Goal: Information Seeking & Learning: Learn about a topic

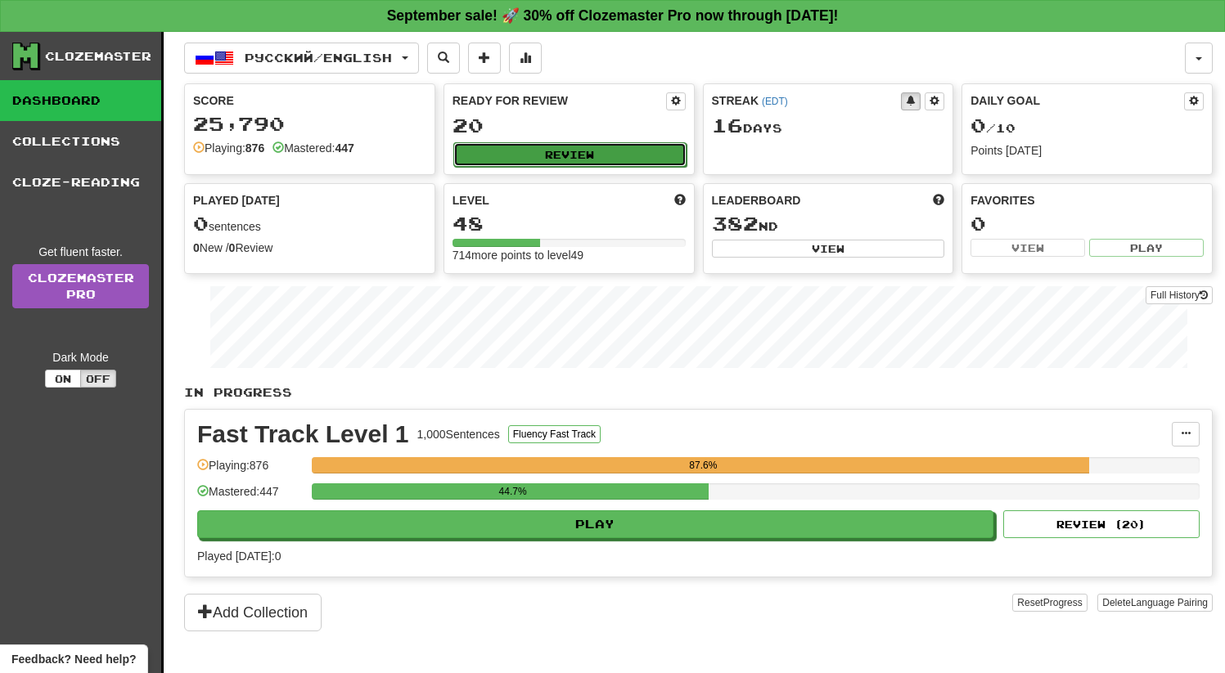
click at [571, 155] on button "Review" at bounding box center [569, 154] width 233 height 25
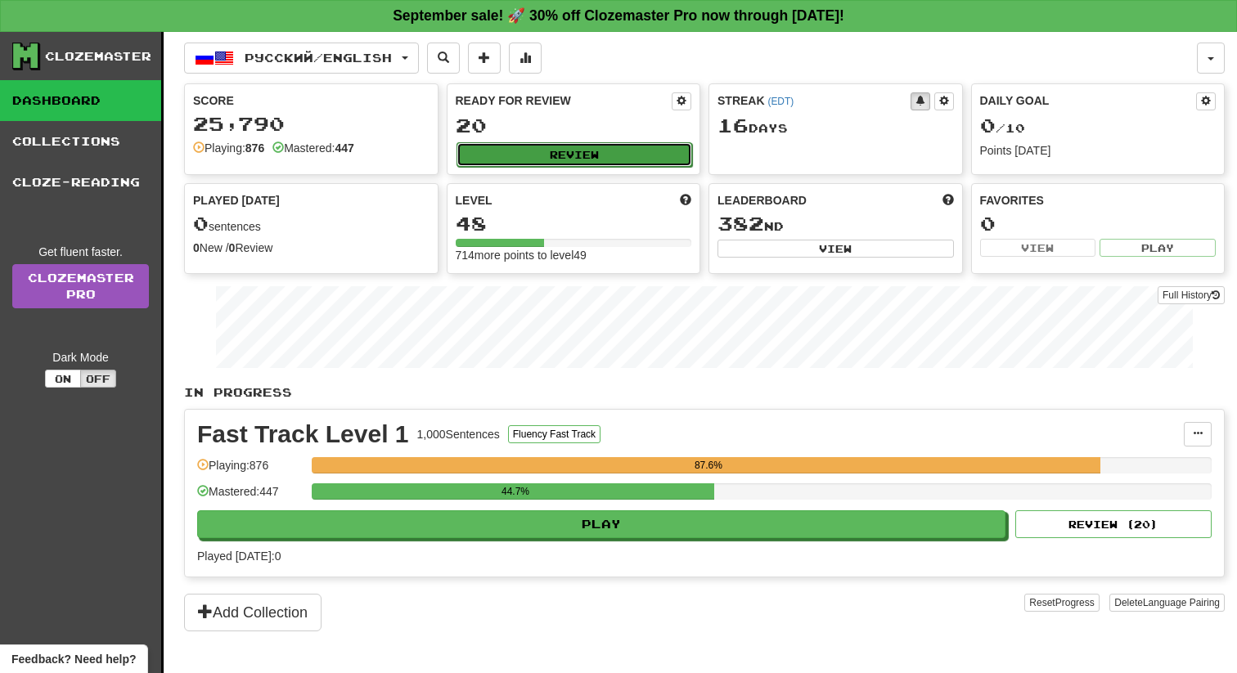
select select "**"
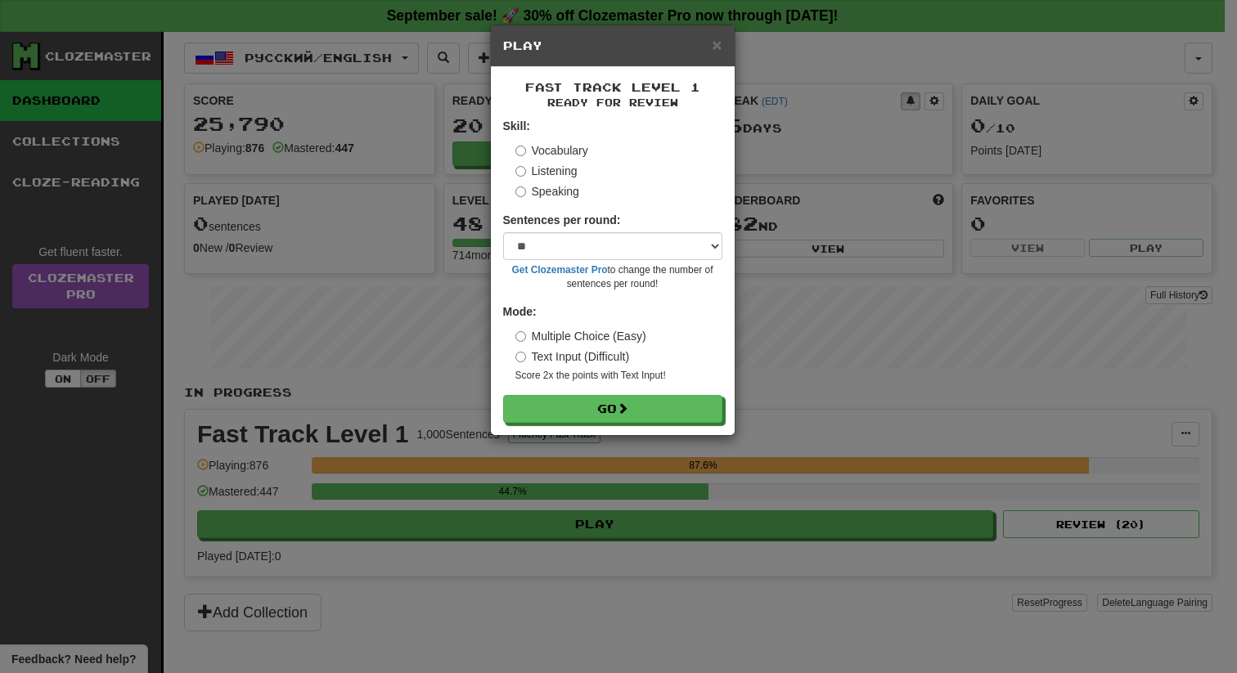
click at [618, 432] on div "Fast Track Level 1 Ready for Review Skill: Vocabulary Listening Speaking Senten…" at bounding box center [613, 251] width 244 height 368
click at [612, 419] on button "Go" at bounding box center [613, 410] width 219 height 28
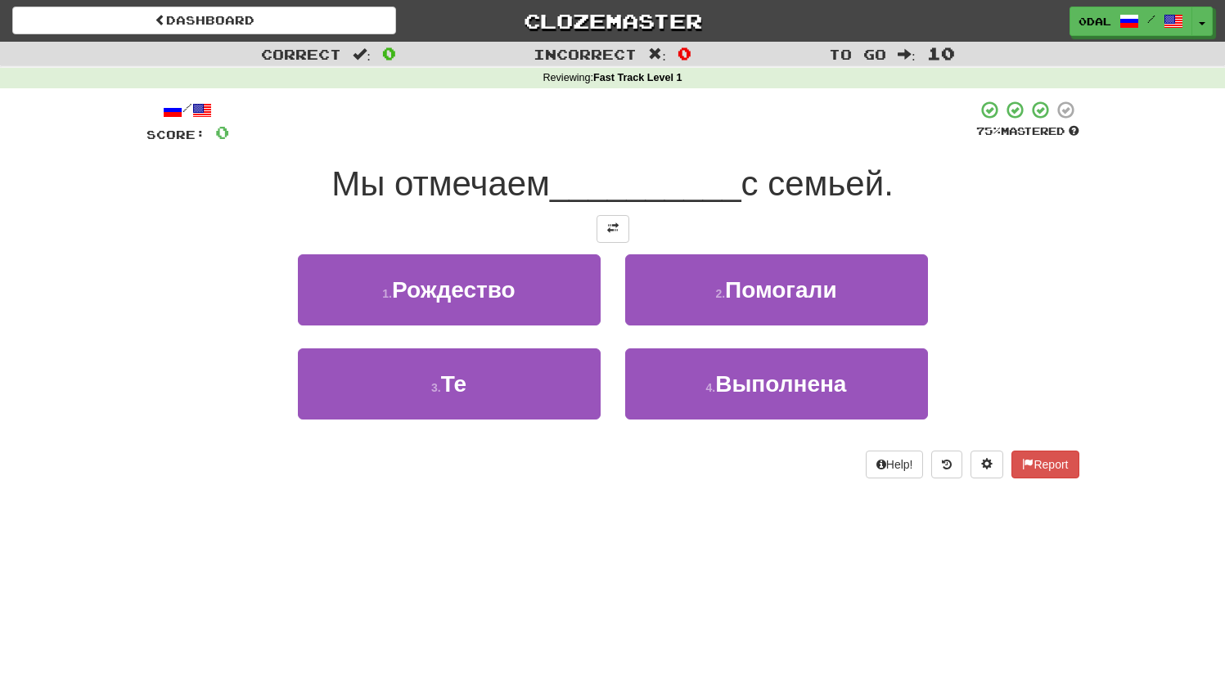
click at [588, 223] on div at bounding box center [612, 229] width 933 height 28
click at [612, 224] on span at bounding box center [612, 228] width 11 height 11
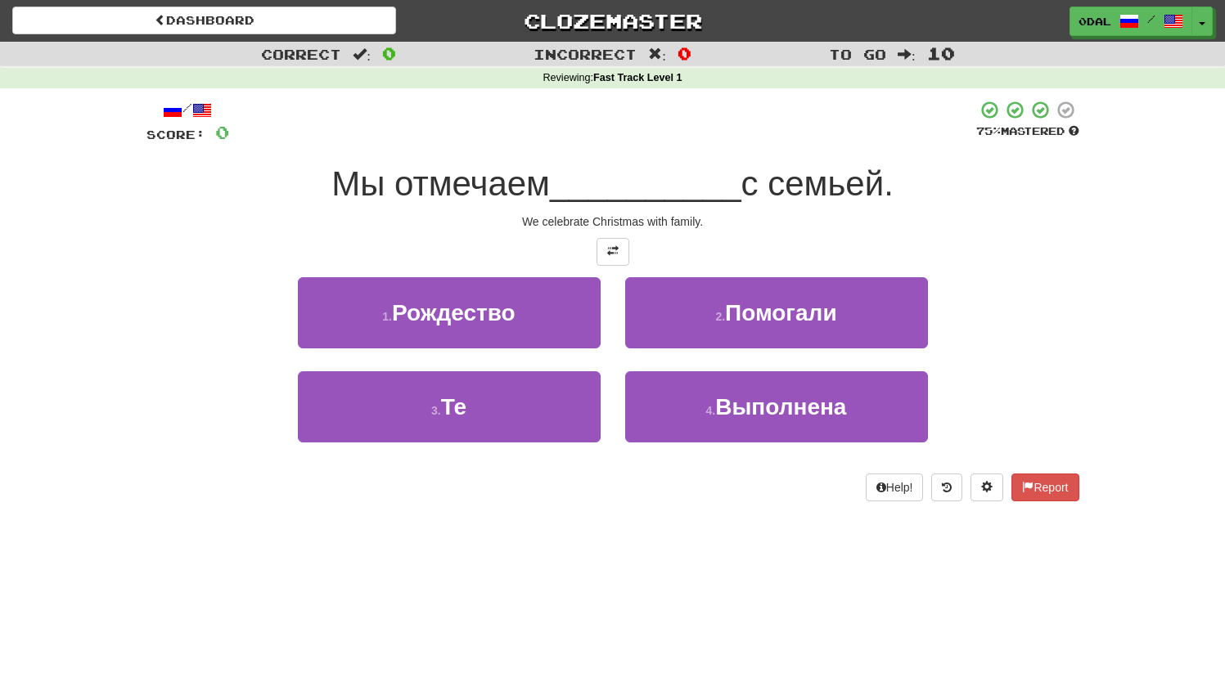
drag, startPoint x: 630, startPoint y: 211, endPoint x: 681, endPoint y: 211, distance: 50.7
click at [664, 211] on div "/ Score: 0 75 % Mastered Мы отмечаем __________ с семьей. We celebrate Christma…" at bounding box center [612, 301] width 933 height 402
click at [690, 212] on div "/ Score: 0 75 % Mastered Мы отмечаем __________ с семьей. We celebrate Christma…" at bounding box center [612, 301] width 933 height 402
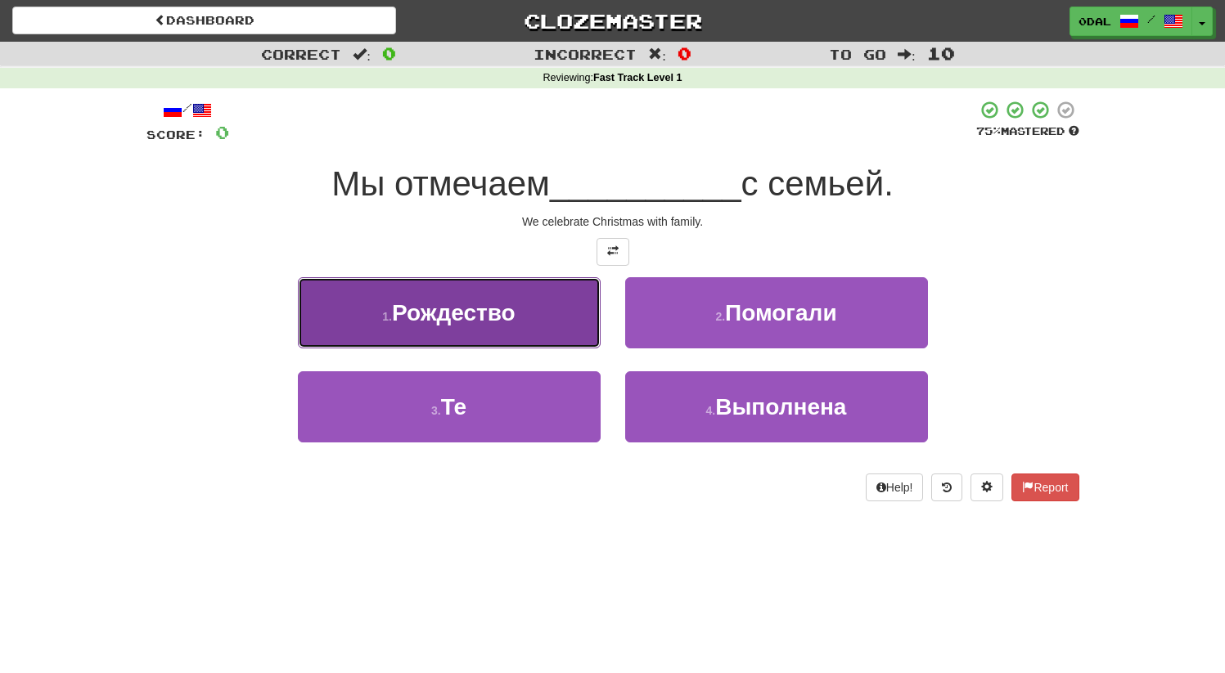
click at [485, 322] on span "Рождество" at bounding box center [454, 312] width 124 height 25
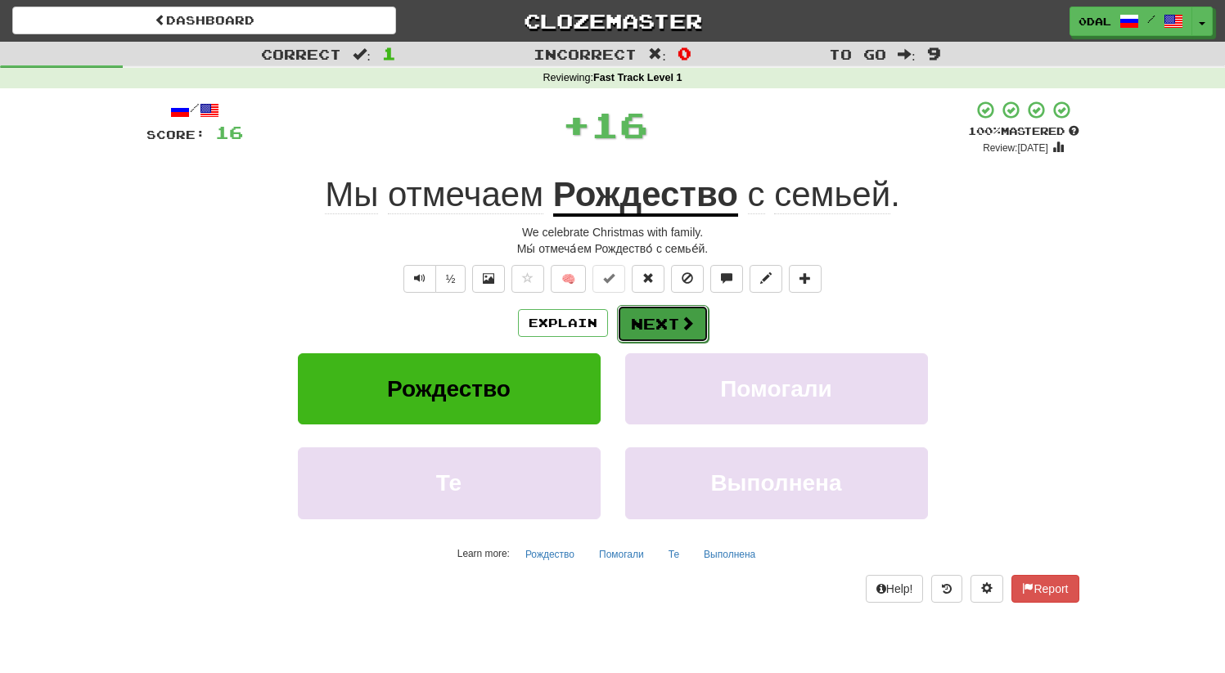
click at [652, 332] on button "Next" at bounding box center [663, 324] width 92 height 38
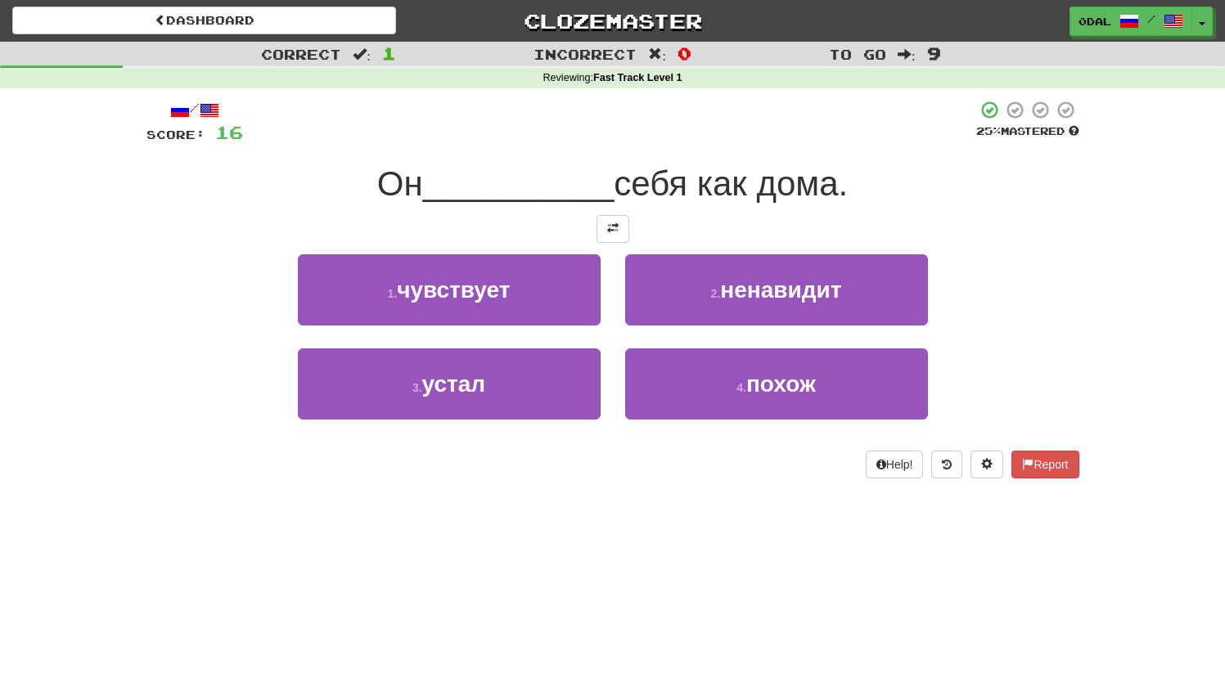
click at [633, 232] on div at bounding box center [612, 229] width 933 height 28
click at [619, 230] on button at bounding box center [613, 229] width 33 height 28
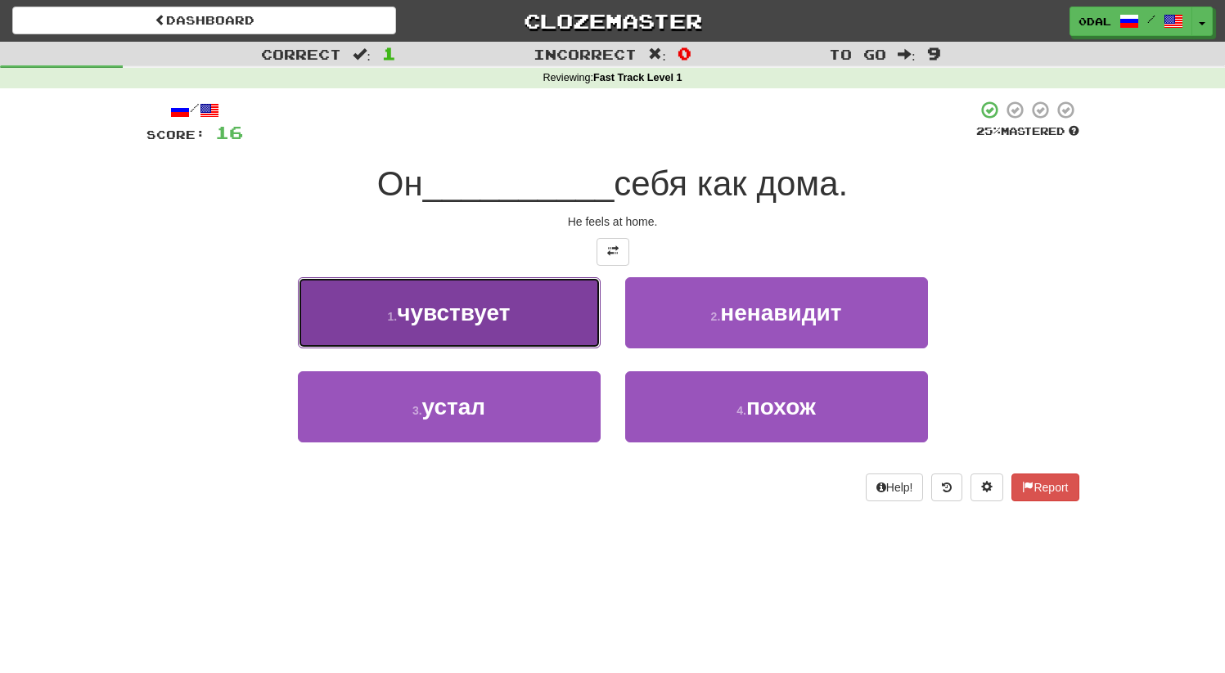
click at [505, 333] on button "1 . чувствует" at bounding box center [449, 312] width 303 height 71
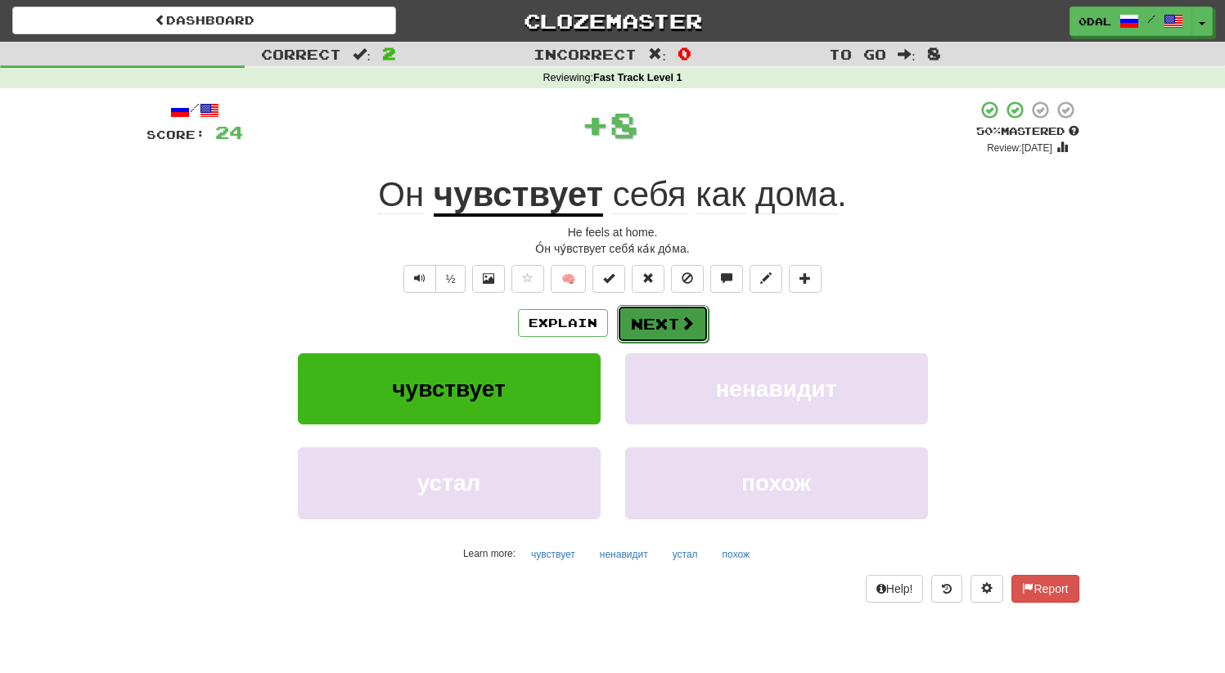
click at [661, 326] on button "Next" at bounding box center [663, 324] width 92 height 38
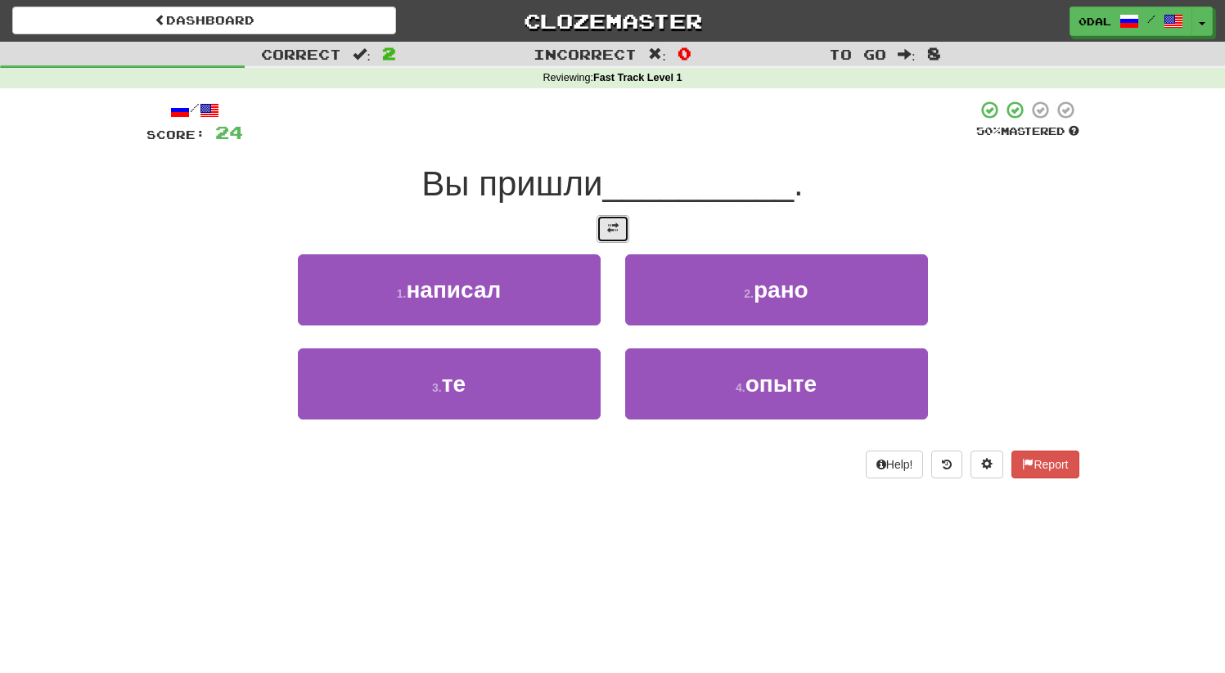
click at [624, 222] on button at bounding box center [613, 229] width 33 height 28
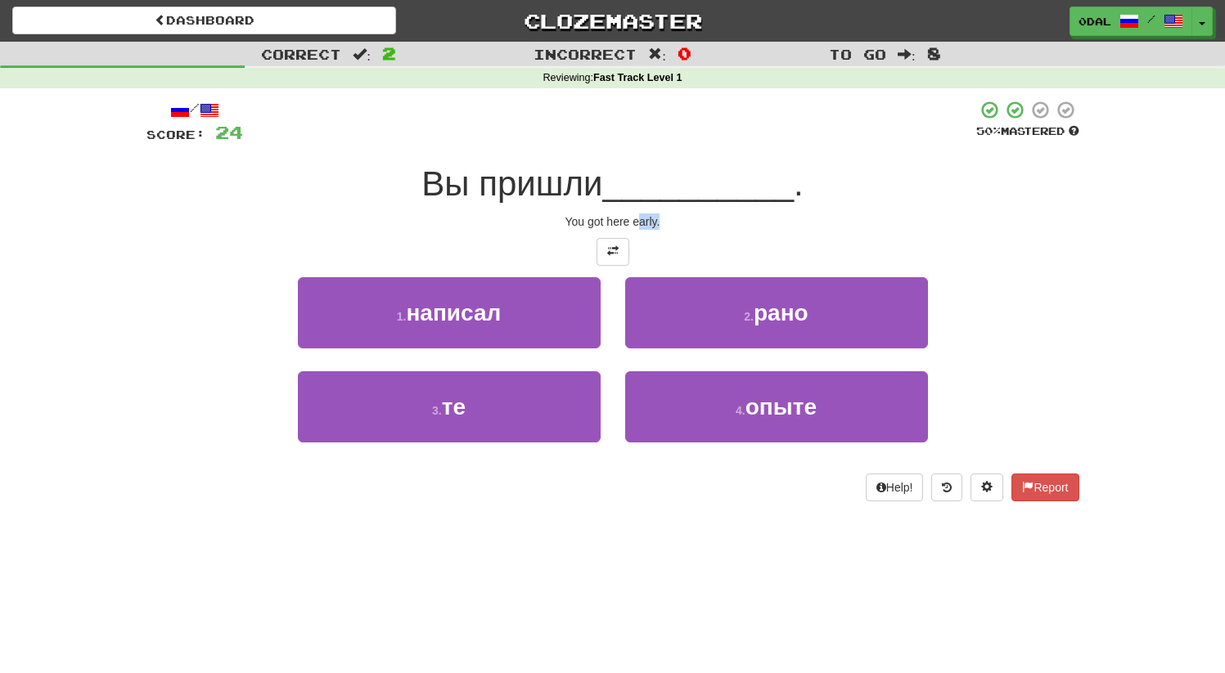
drag, startPoint x: 676, startPoint y: 225, endPoint x: 687, endPoint y: 223, distance: 10.8
click at [680, 224] on div "You got here early." at bounding box center [612, 222] width 933 height 16
click at [687, 223] on div "You got here early." at bounding box center [612, 222] width 933 height 16
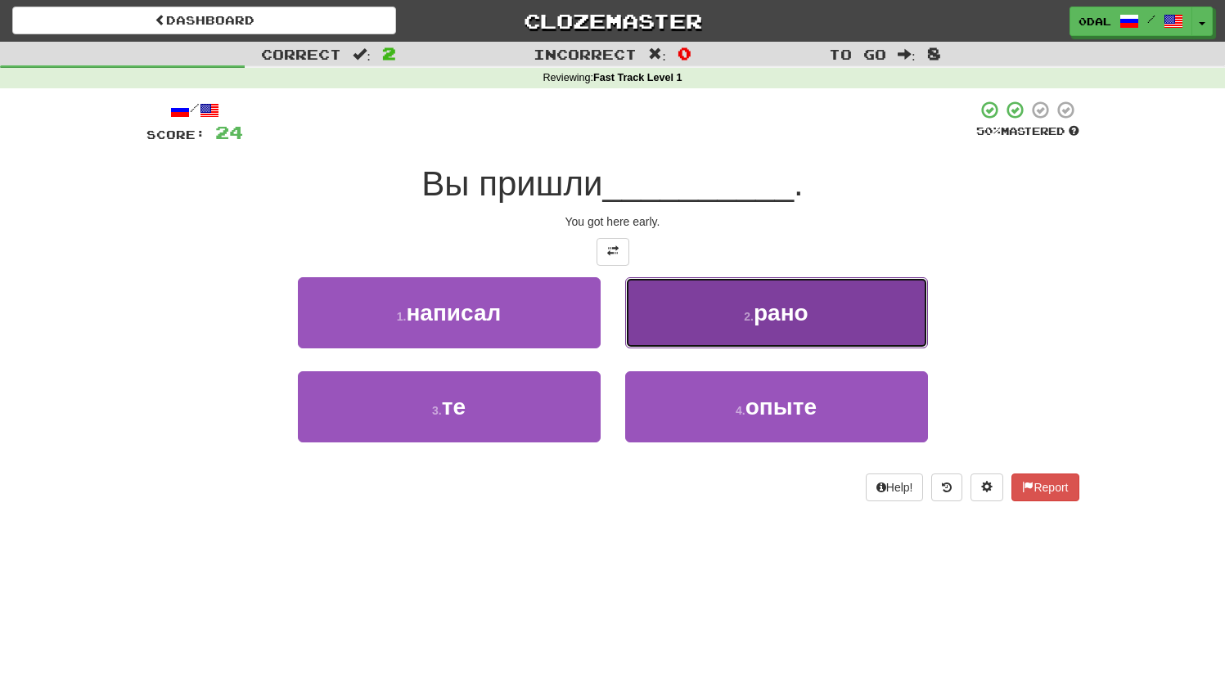
click at [756, 322] on span "рано" at bounding box center [781, 312] width 55 height 25
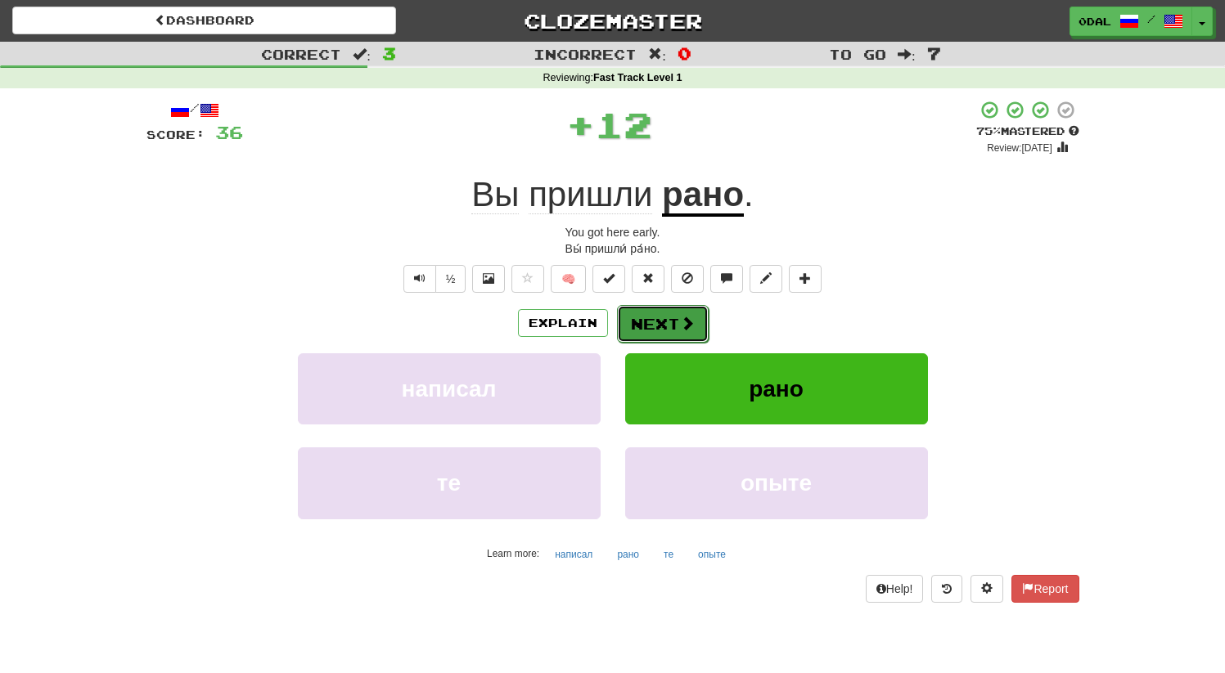
click at [629, 306] on button "Next" at bounding box center [663, 324] width 92 height 38
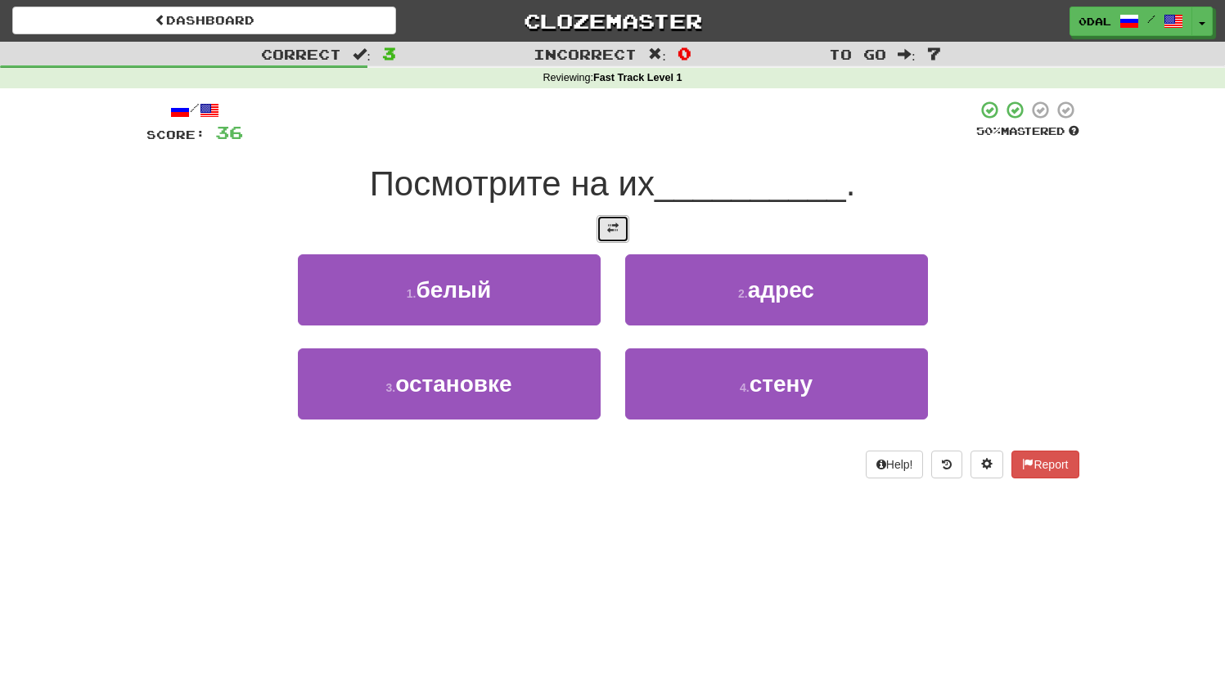
click at [612, 239] on button at bounding box center [613, 229] width 33 height 28
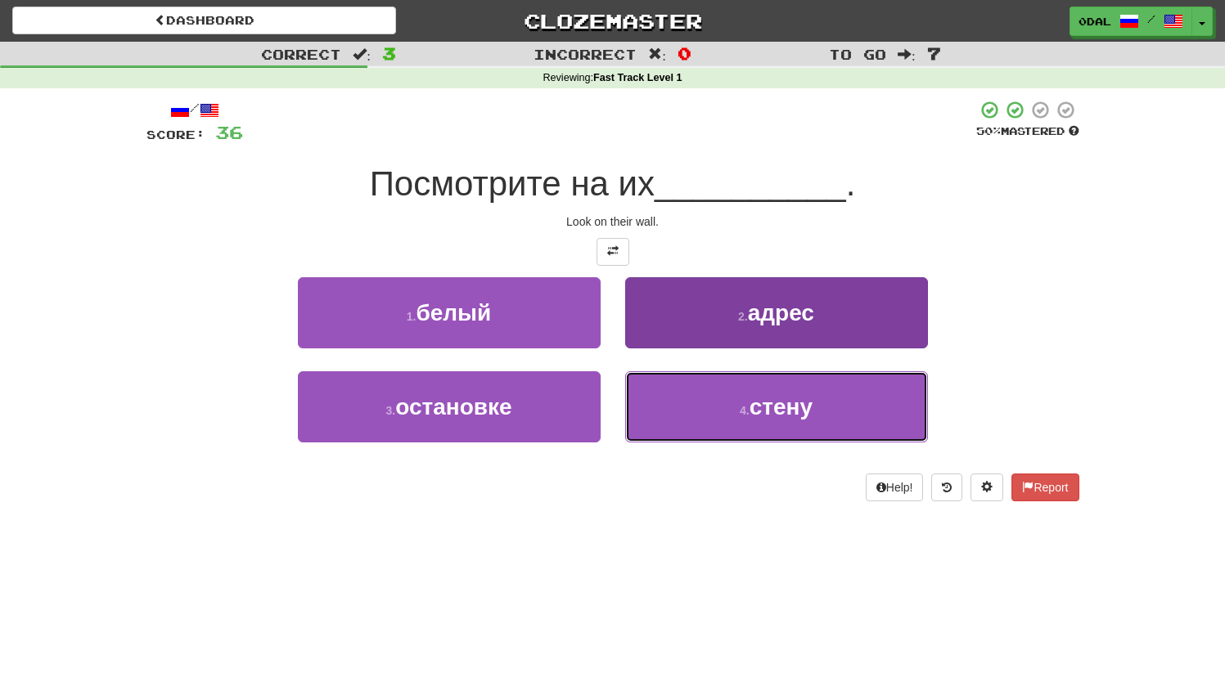
click at [752, 419] on button "4 . стену" at bounding box center [776, 407] width 303 height 71
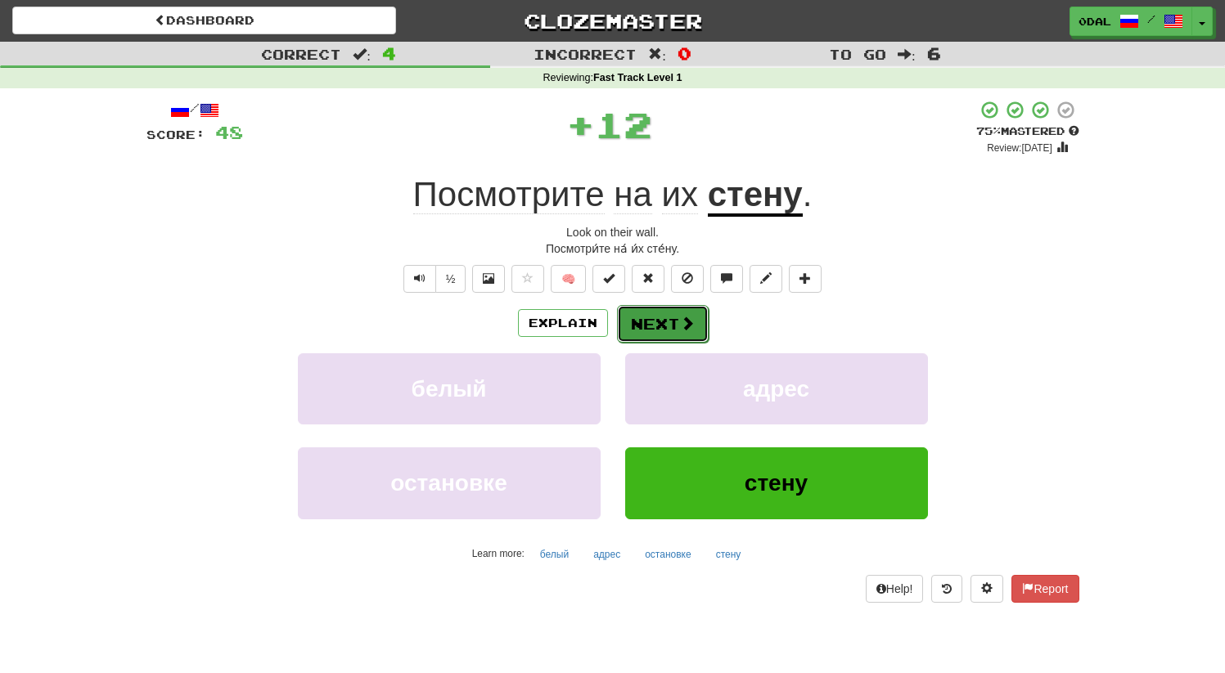
click at [685, 312] on button "Next" at bounding box center [663, 324] width 92 height 38
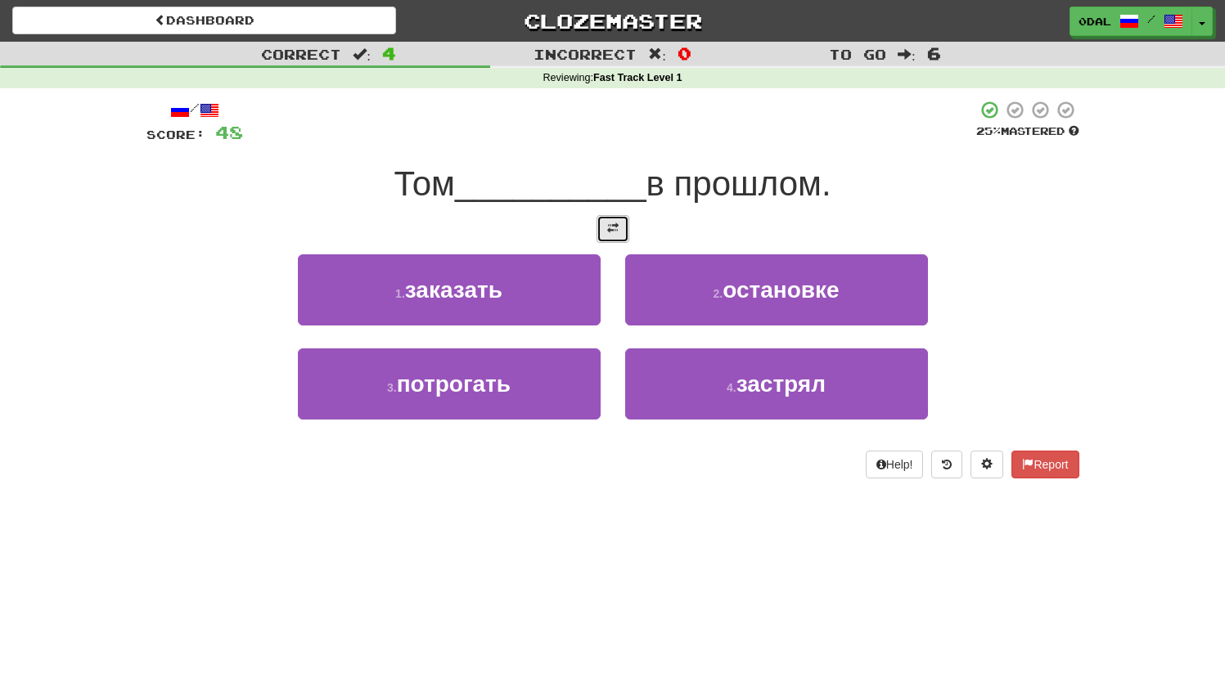
click at [619, 237] on button at bounding box center [613, 229] width 33 height 28
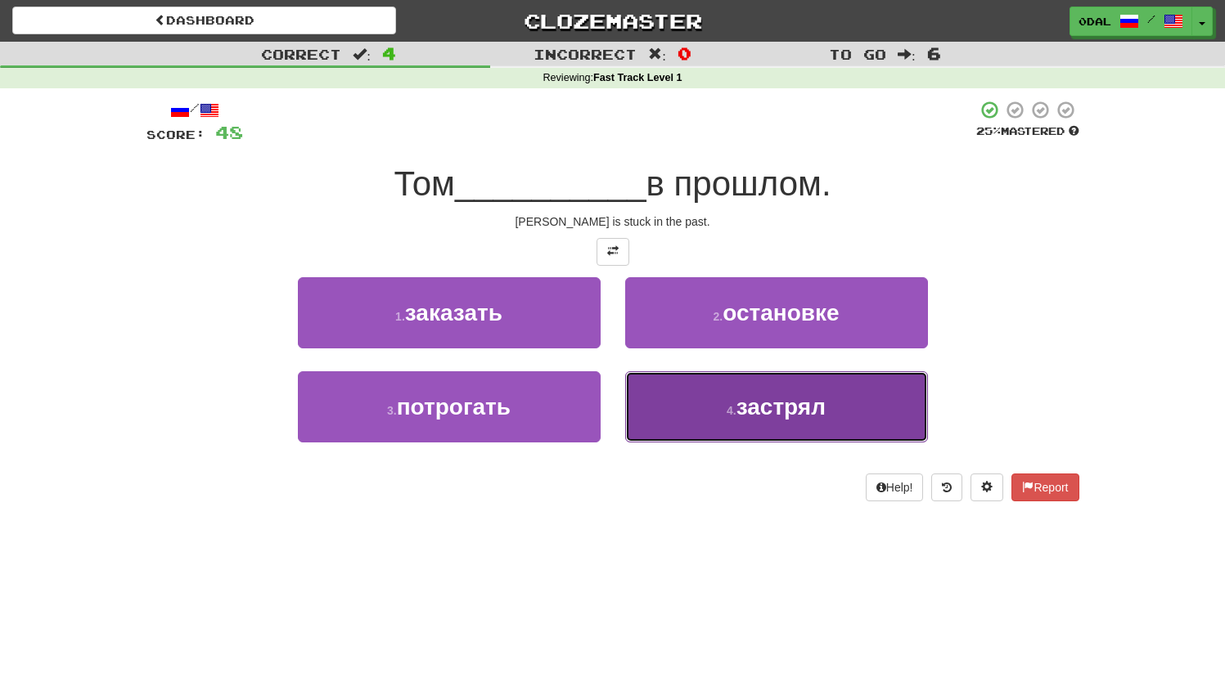
click at [782, 422] on button "4 . застрял" at bounding box center [776, 407] width 303 height 71
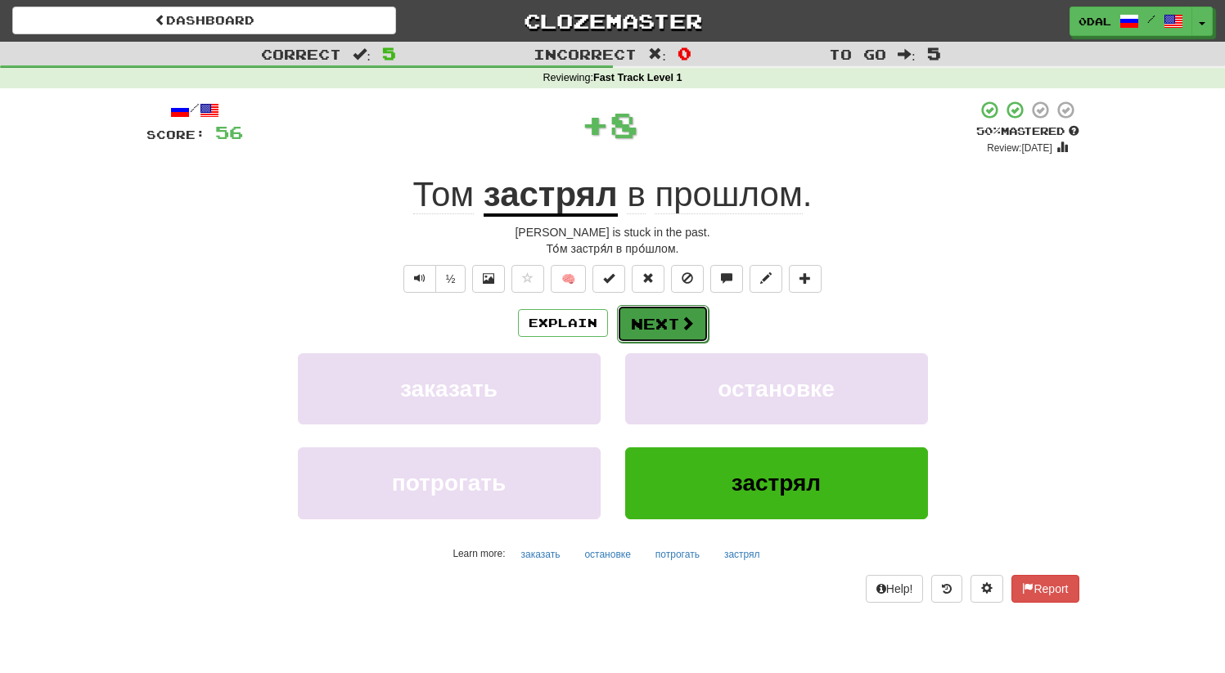
click at [684, 329] on span at bounding box center [687, 323] width 15 height 15
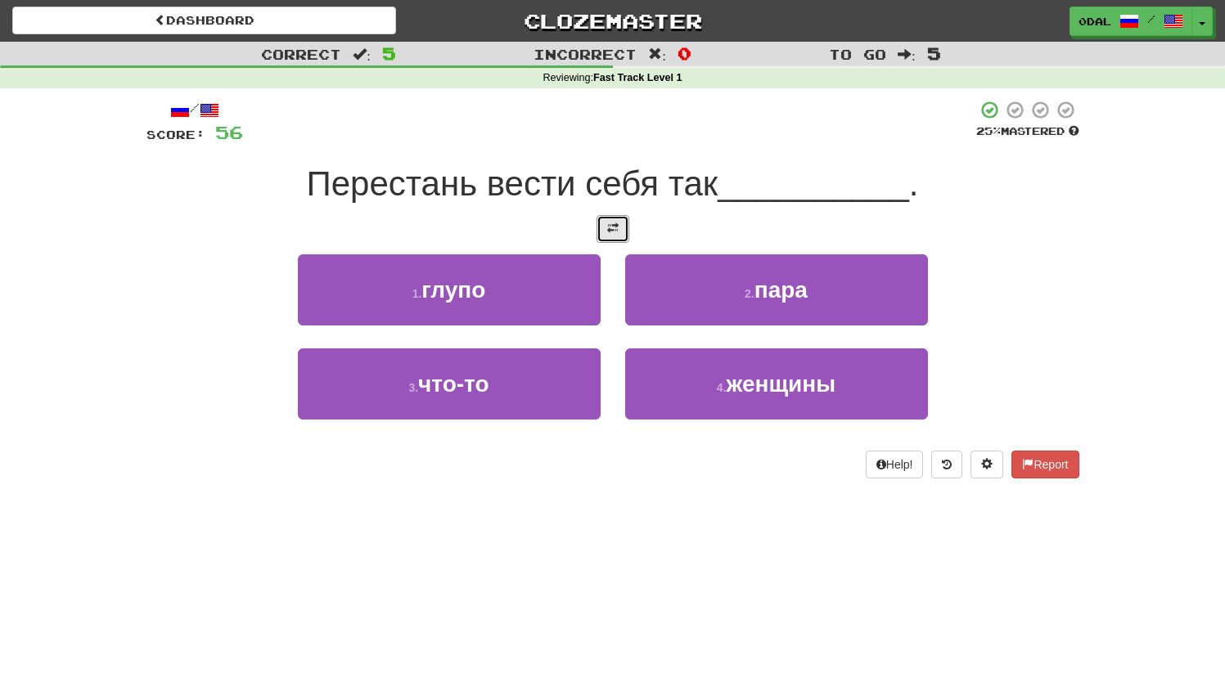
click at [623, 229] on button at bounding box center [613, 229] width 33 height 28
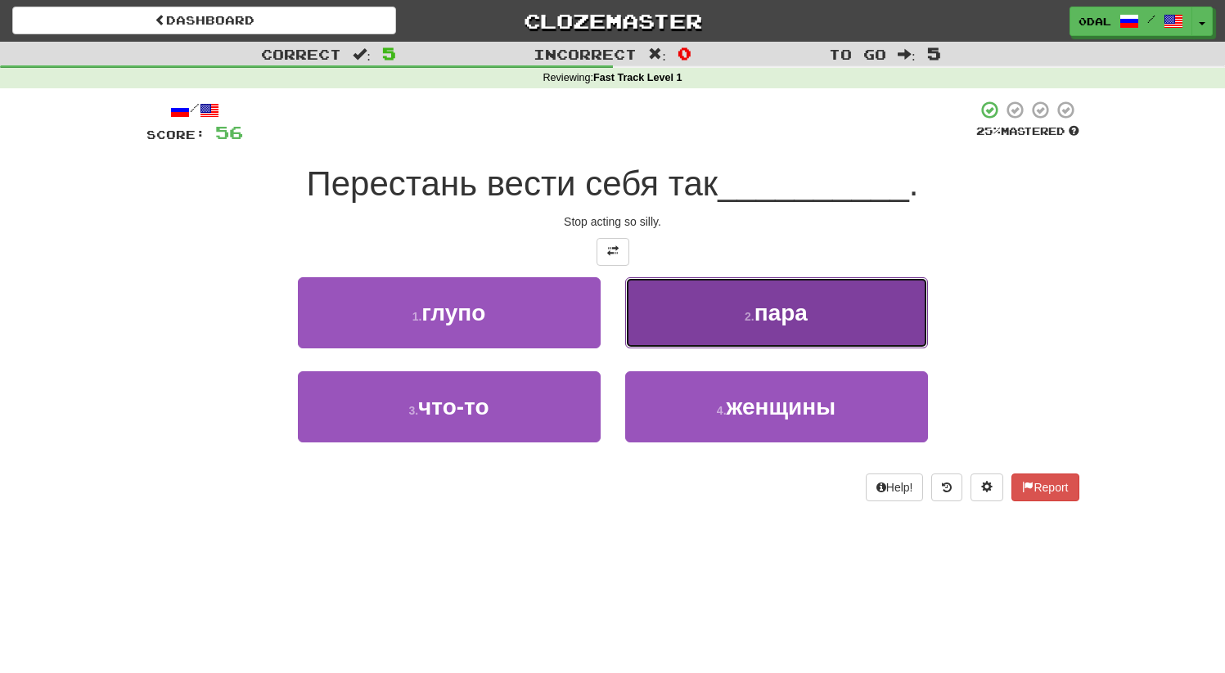
click at [744, 331] on button "2 . пара" at bounding box center [776, 312] width 303 height 71
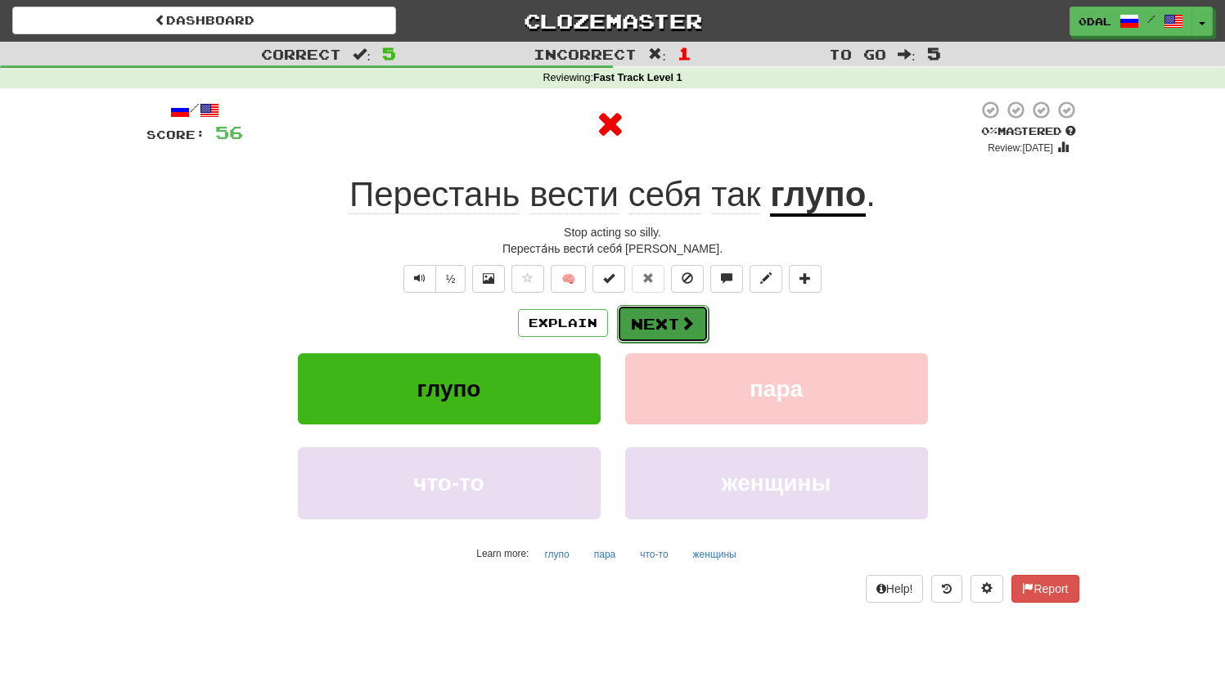
click at [658, 326] on button "Next" at bounding box center [663, 324] width 92 height 38
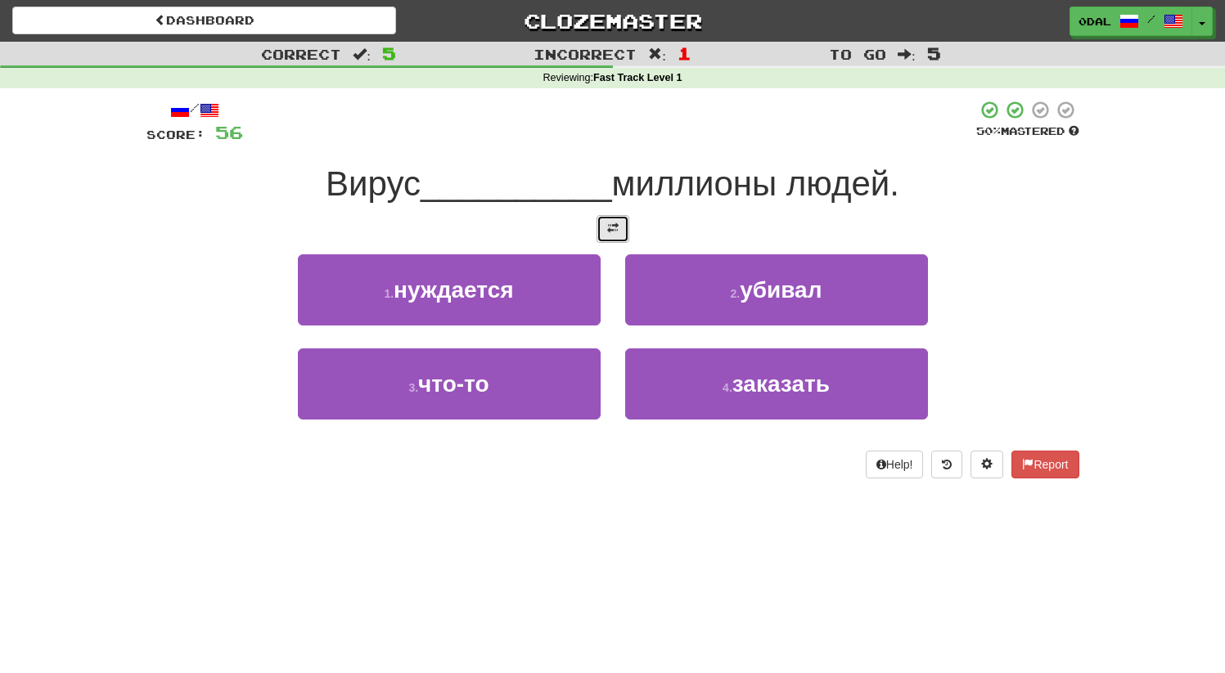
click at [619, 231] on button at bounding box center [613, 229] width 33 height 28
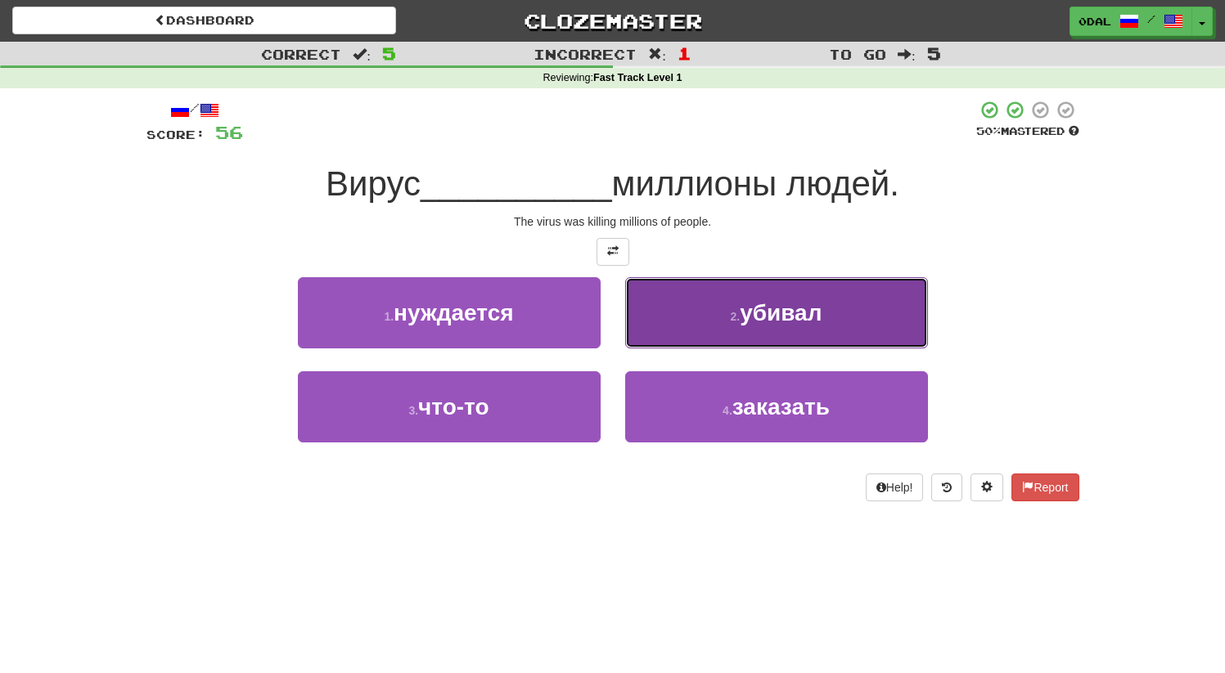
click at [841, 320] on button "2 . убивал" at bounding box center [776, 312] width 303 height 71
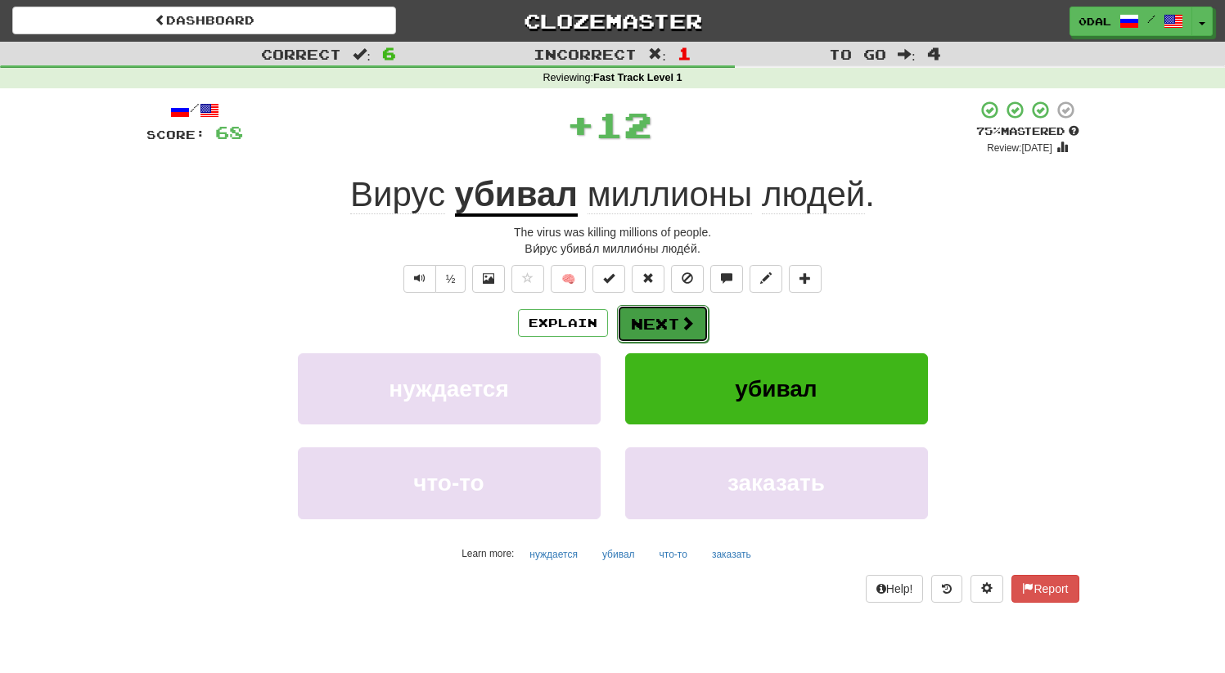
click at [644, 328] on button "Next" at bounding box center [663, 324] width 92 height 38
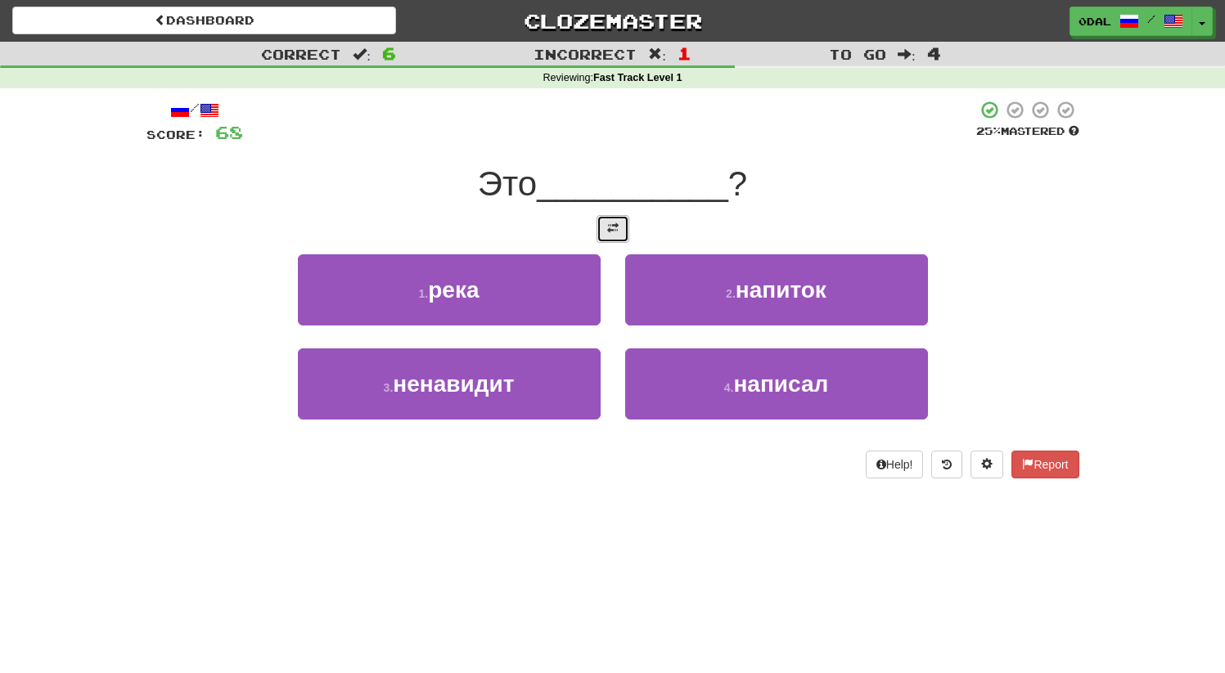
click at [626, 236] on button at bounding box center [613, 229] width 33 height 28
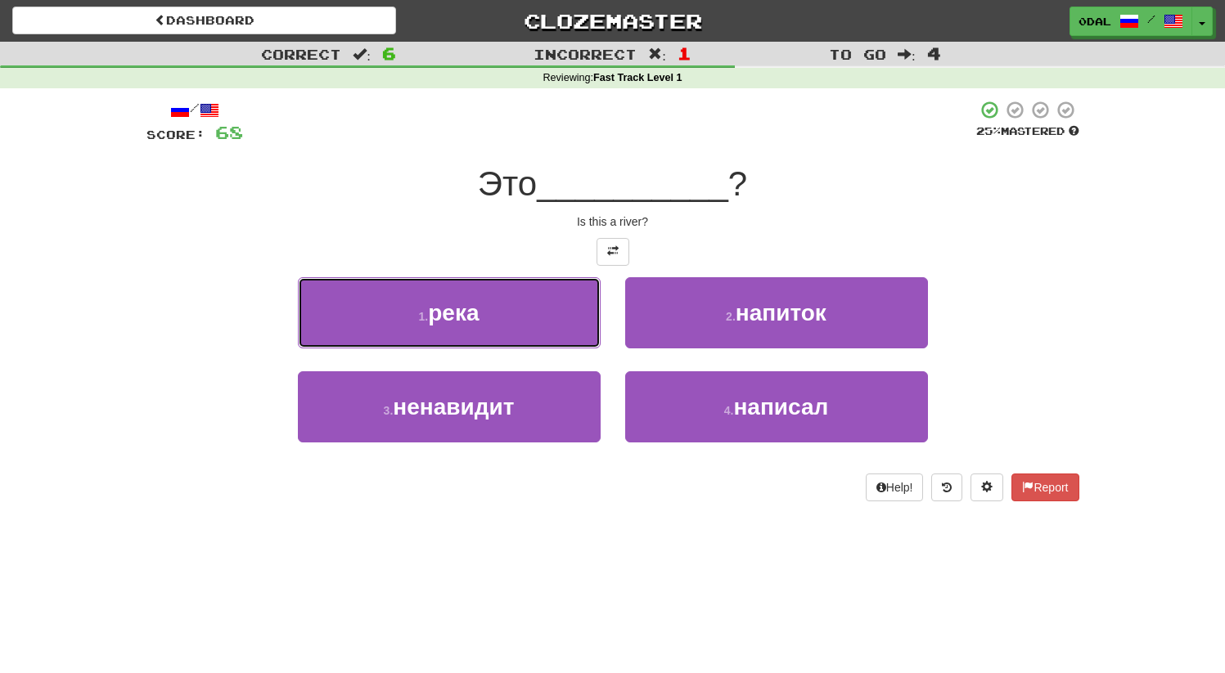
drag, startPoint x: 520, startPoint y: 308, endPoint x: 549, endPoint y: 295, distance: 32.2
click at [520, 308] on button "1 . река" at bounding box center [449, 312] width 303 height 71
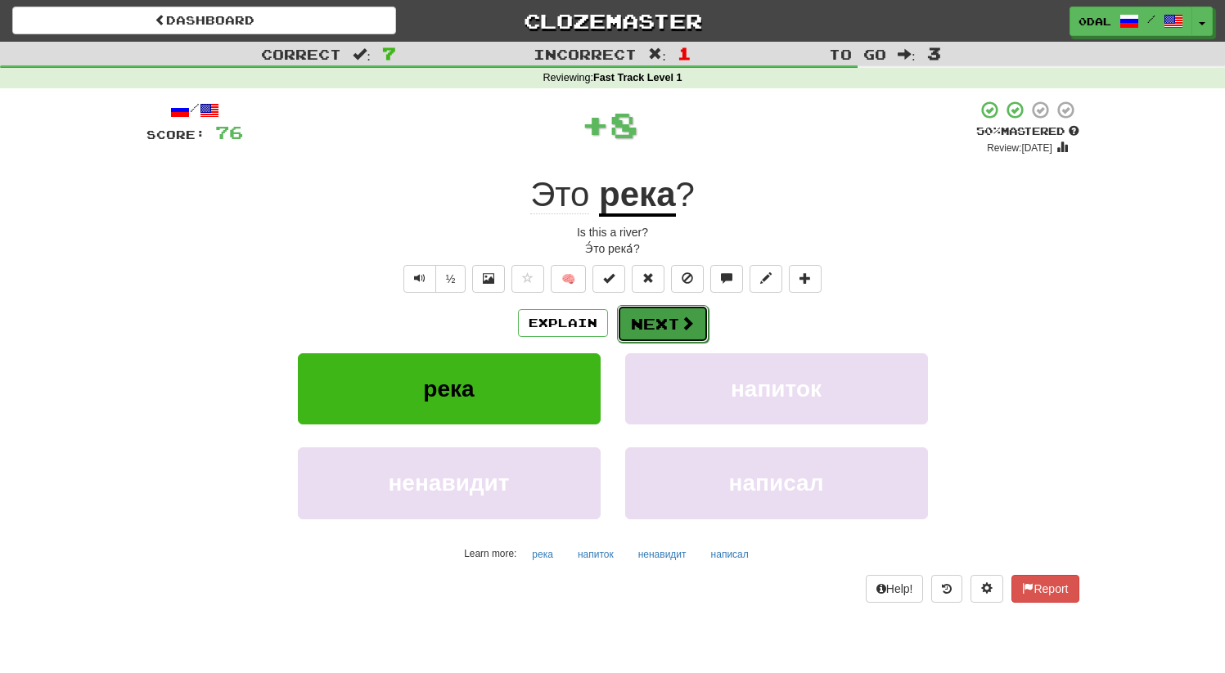
click at [664, 327] on button "Next" at bounding box center [663, 324] width 92 height 38
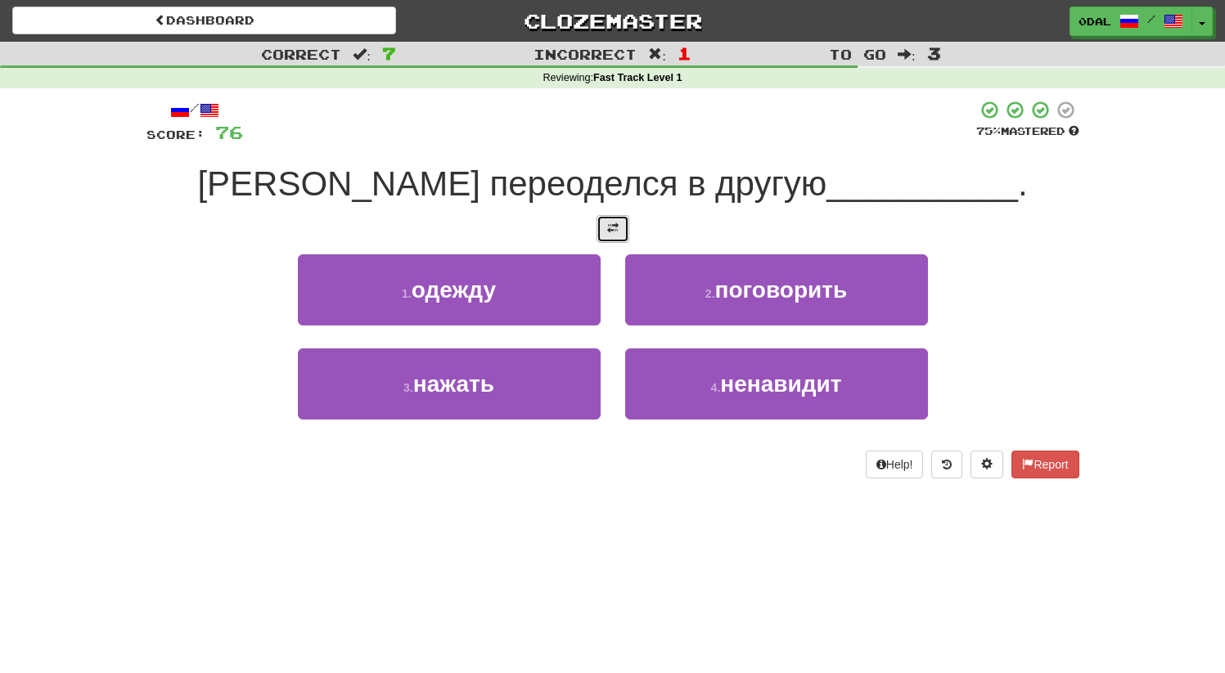
click at [622, 234] on button at bounding box center [613, 229] width 33 height 28
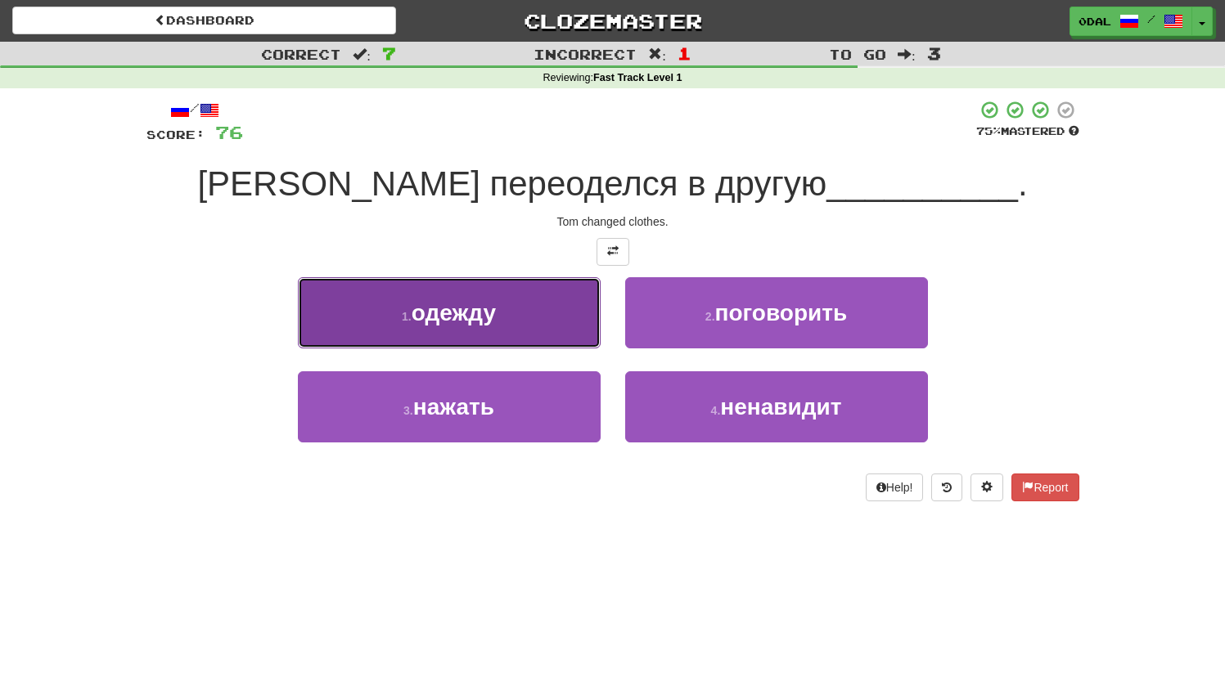
click at [531, 329] on button "1 . одежду" at bounding box center [449, 312] width 303 height 71
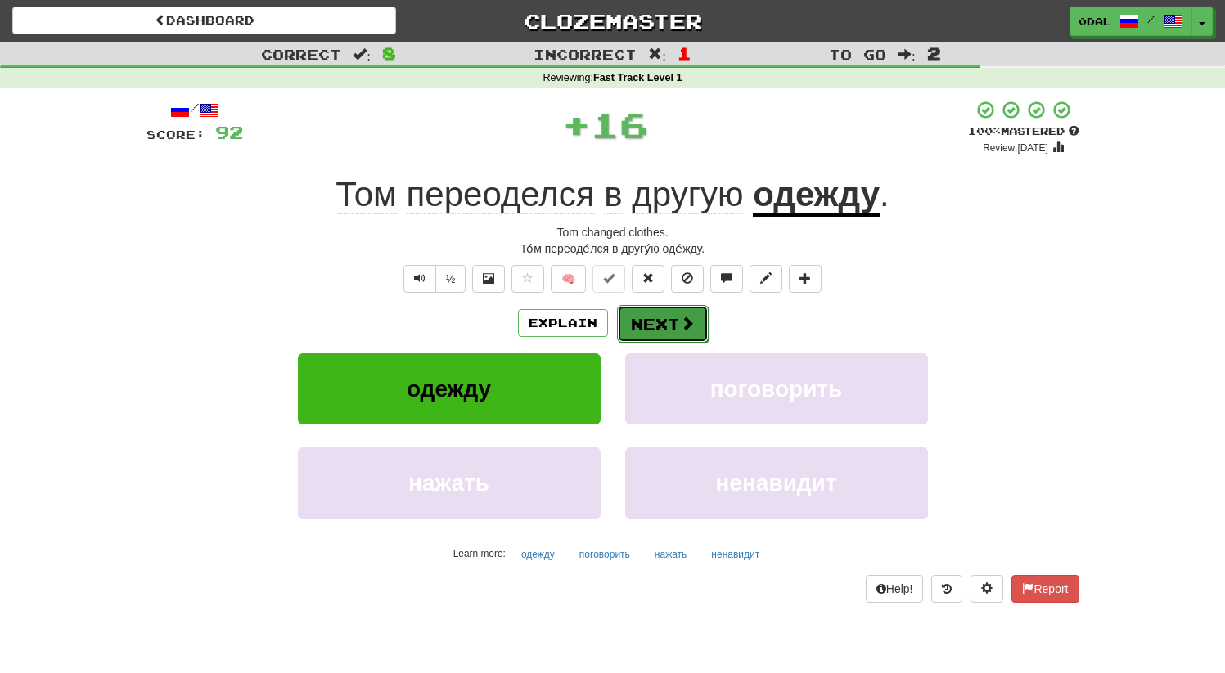
click at [677, 328] on button "Next" at bounding box center [663, 324] width 92 height 38
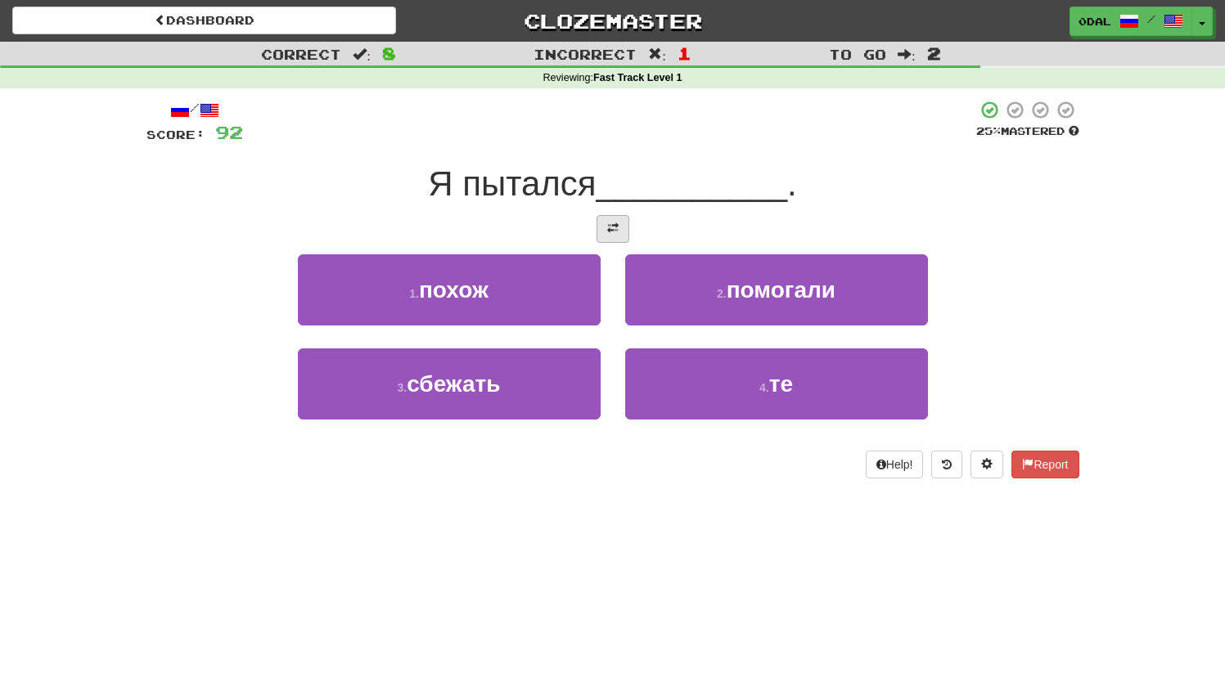
click at [612, 238] on div "/ Score: 92 25 % Mastered Я пытался __________ . 1 . похож 2 . помогали 3 . сбе…" at bounding box center [612, 289] width 933 height 379
click at [611, 239] on button at bounding box center [613, 229] width 33 height 28
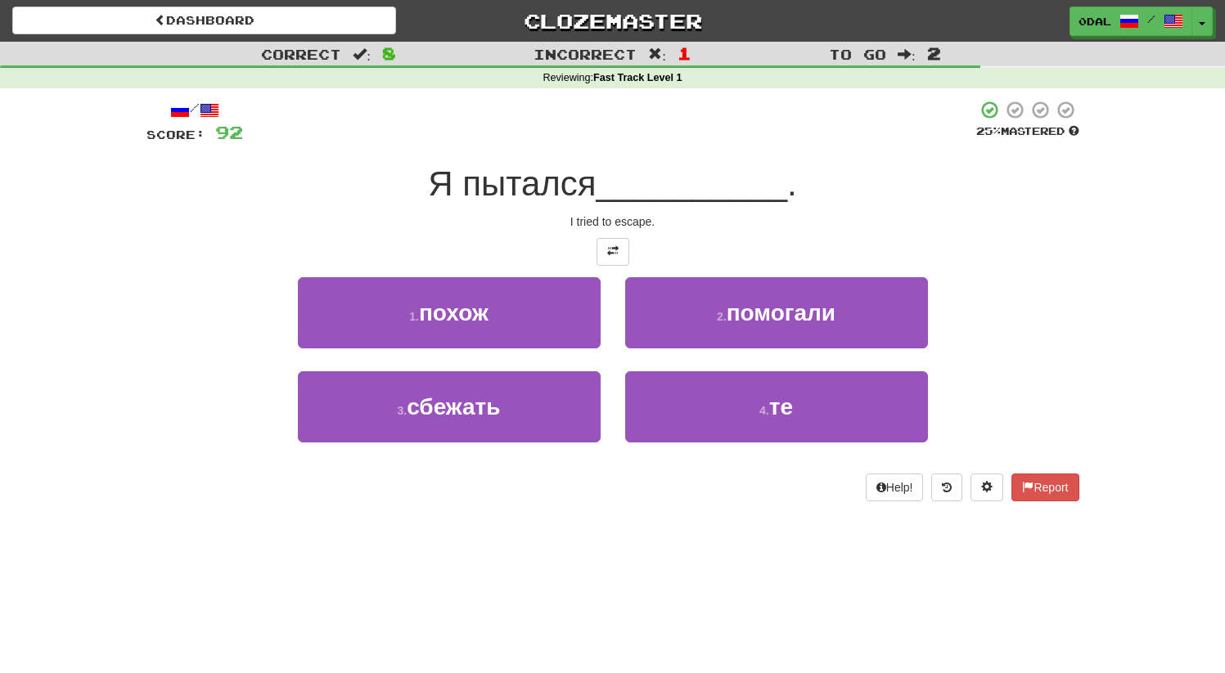
drag, startPoint x: 633, startPoint y: 221, endPoint x: 704, endPoint y: 221, distance: 70.4
click at [649, 221] on div "I tried to escape." at bounding box center [612, 222] width 933 height 16
click at [717, 221] on div "I tried to escape." at bounding box center [612, 222] width 933 height 16
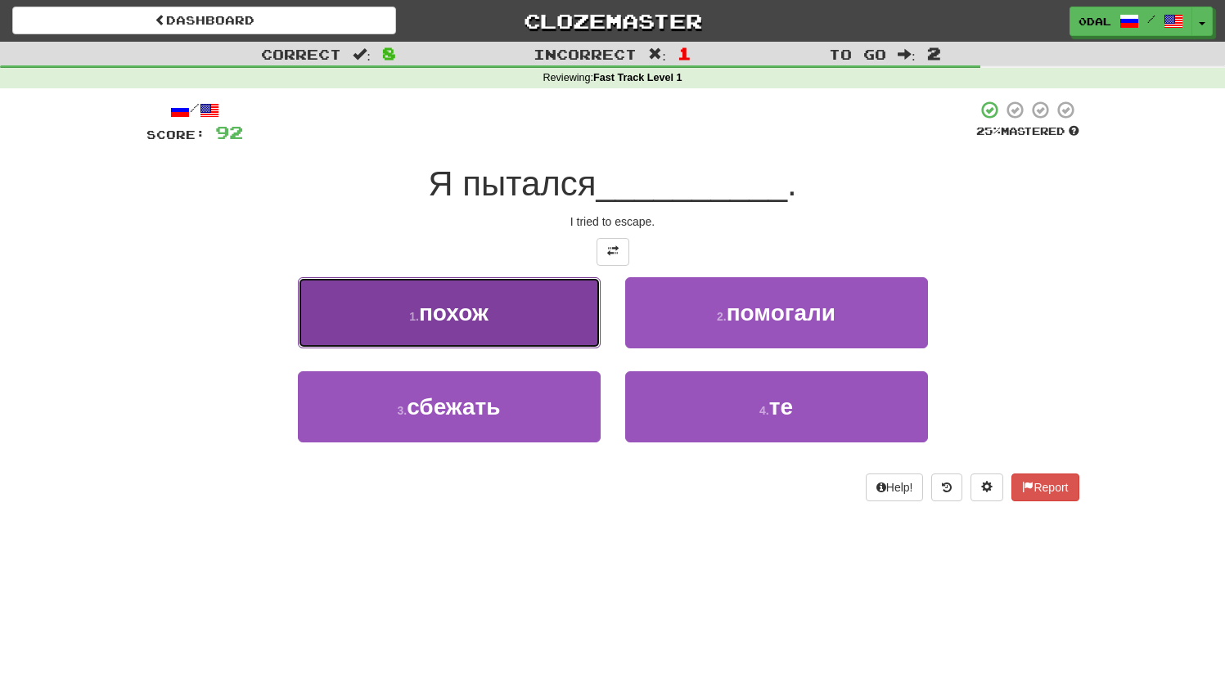
click at [480, 317] on span "похож" at bounding box center [454, 312] width 70 height 25
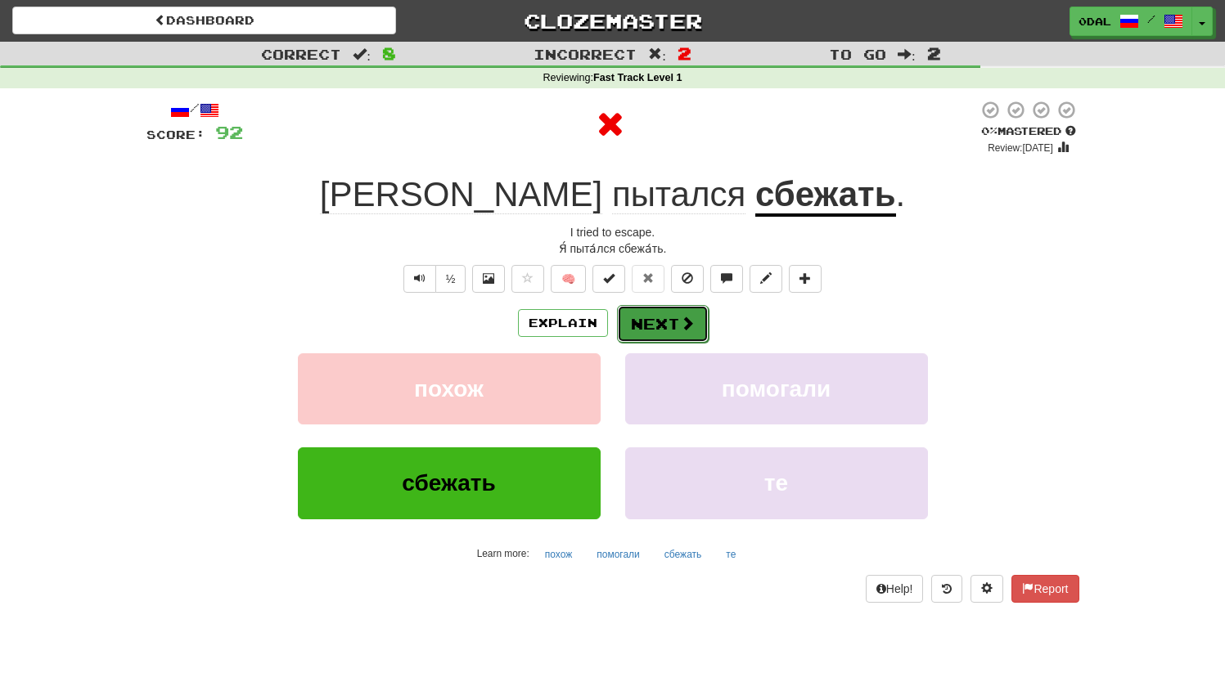
click at [683, 317] on span at bounding box center [687, 323] width 15 height 15
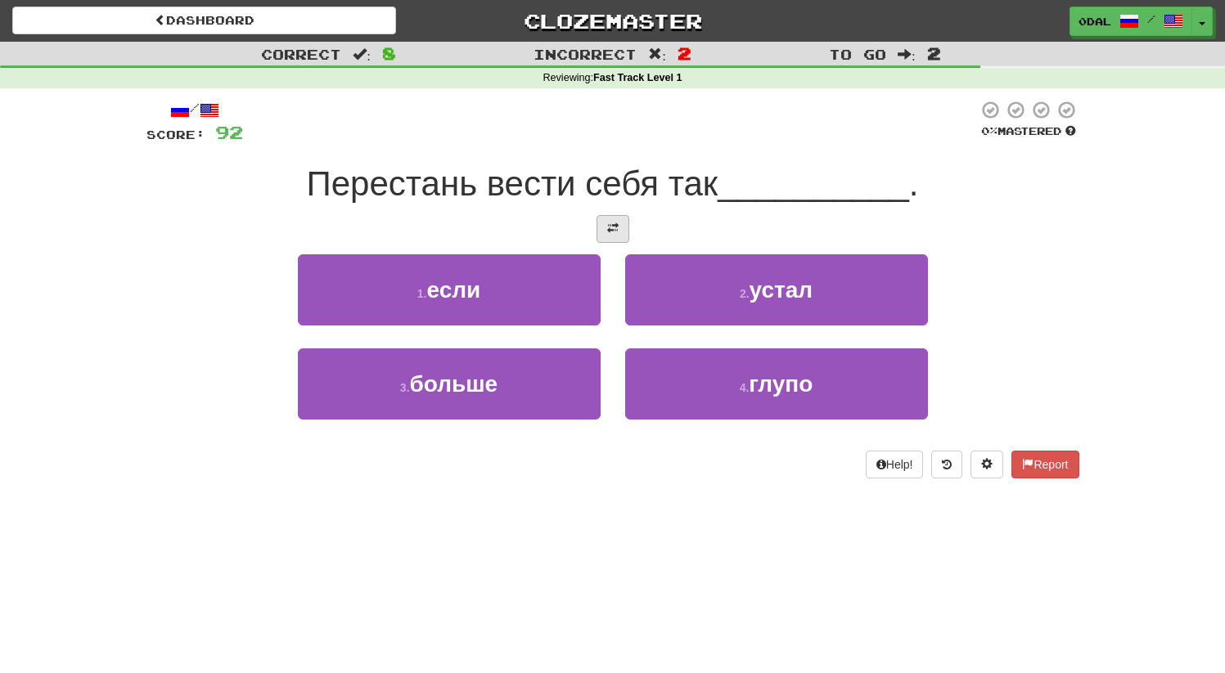
drag, startPoint x: 646, startPoint y: 234, endPoint x: 627, endPoint y: 232, distance: 19.8
click at [646, 234] on div at bounding box center [612, 229] width 933 height 28
click at [627, 231] on button at bounding box center [613, 229] width 33 height 28
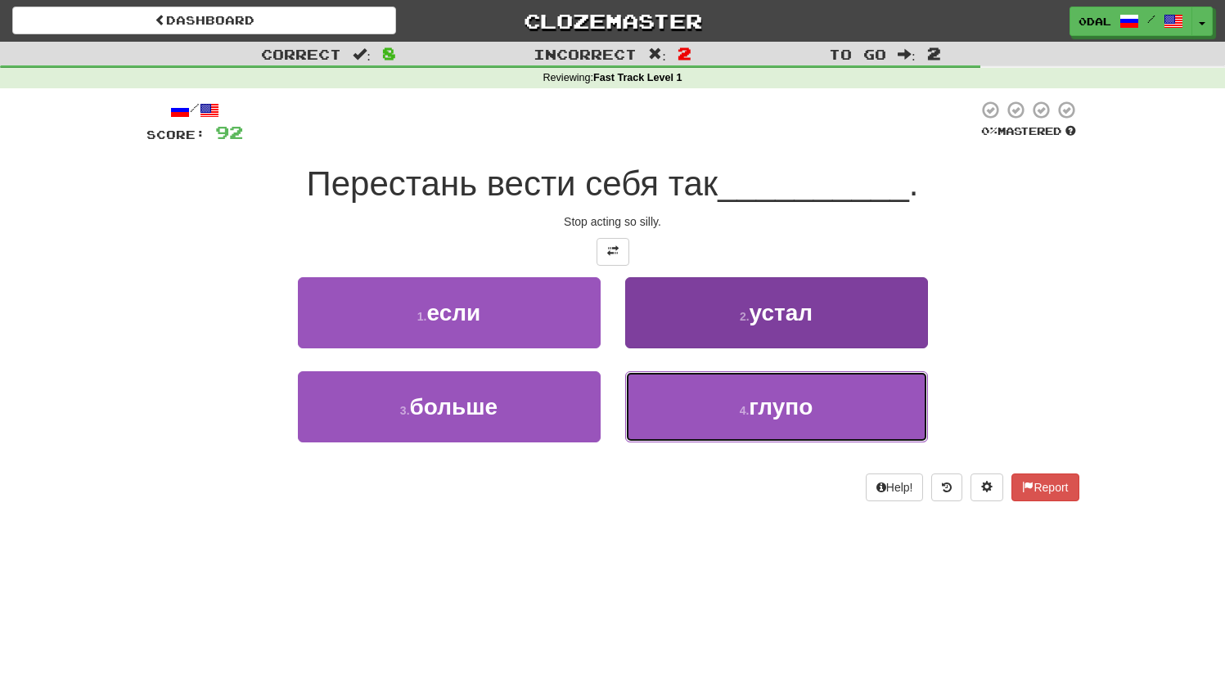
click at [743, 405] on small "4 ." at bounding box center [745, 410] width 10 height 13
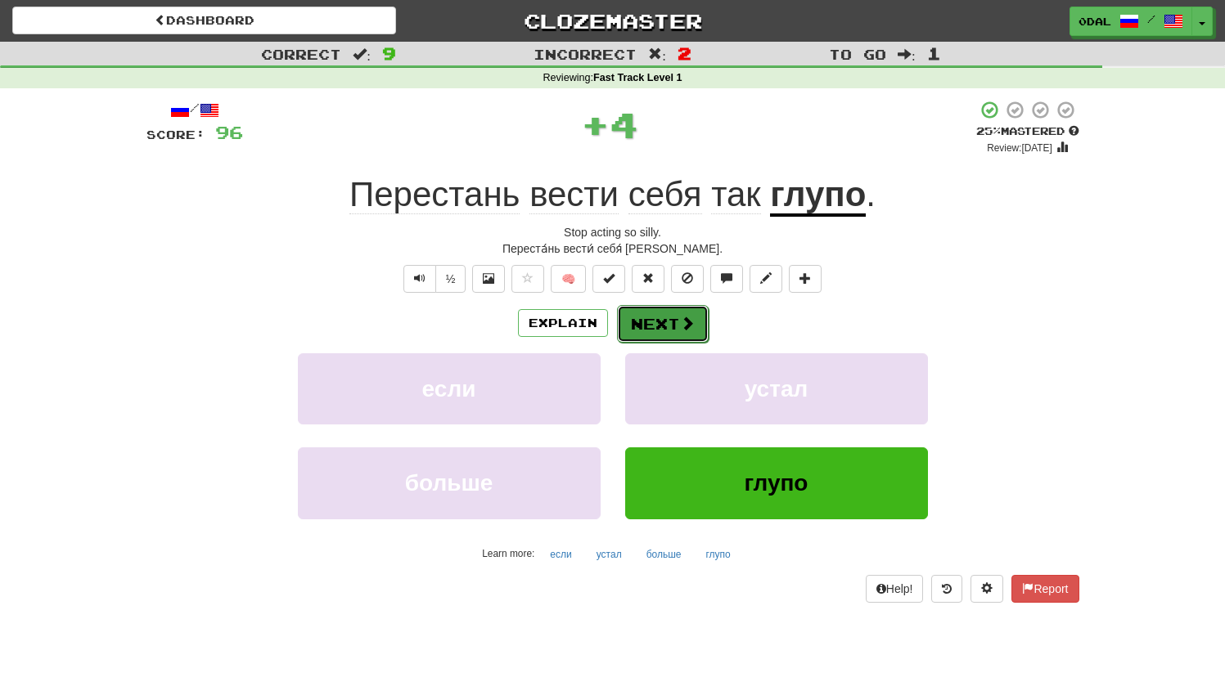
click at [660, 323] on button "Next" at bounding box center [663, 324] width 92 height 38
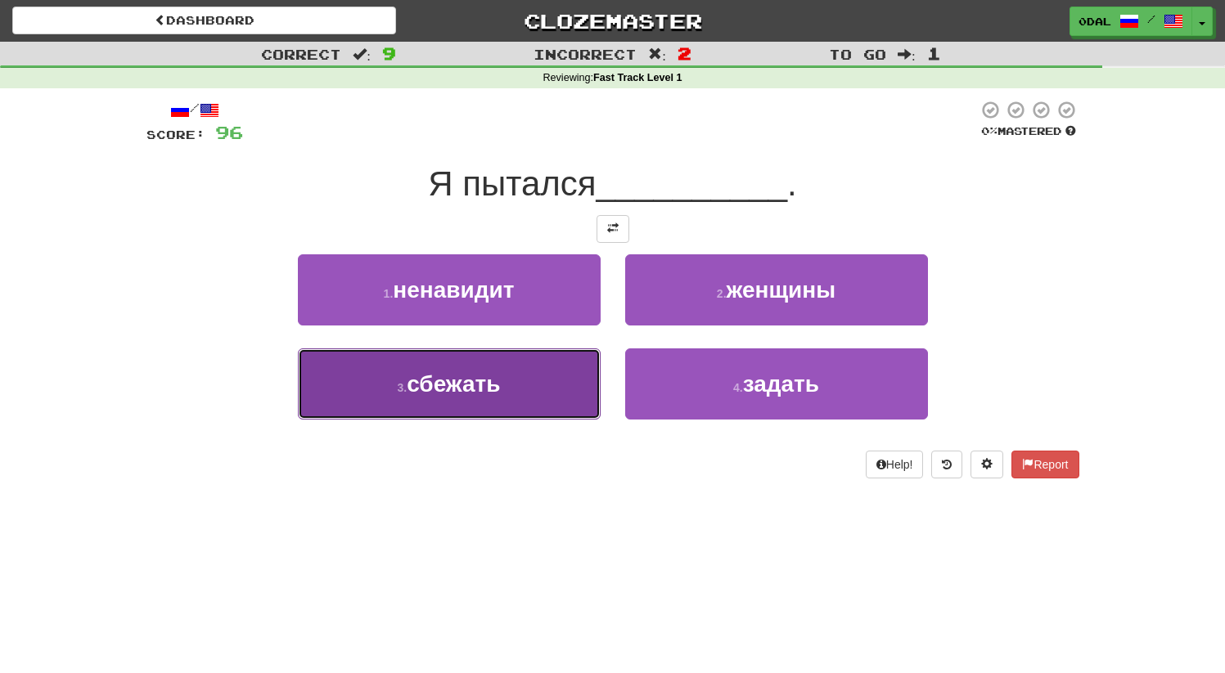
click at [534, 406] on button "3 . сбежать" at bounding box center [449, 384] width 303 height 71
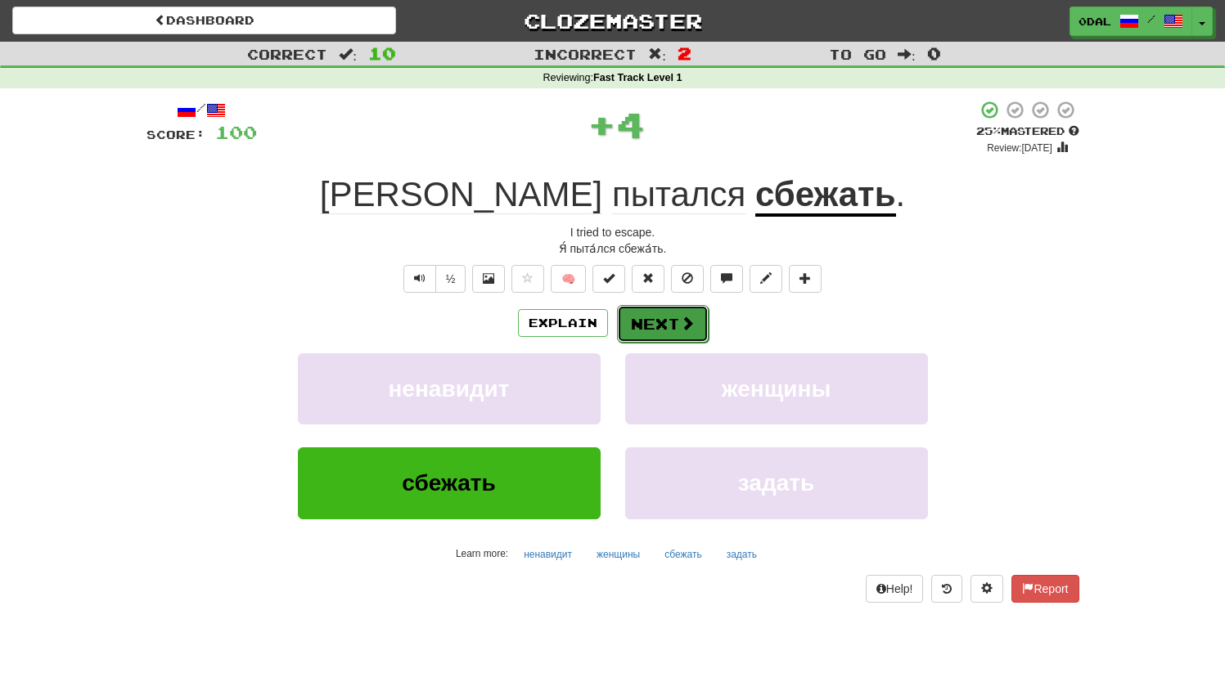
click at [658, 327] on button "Next" at bounding box center [663, 324] width 92 height 38
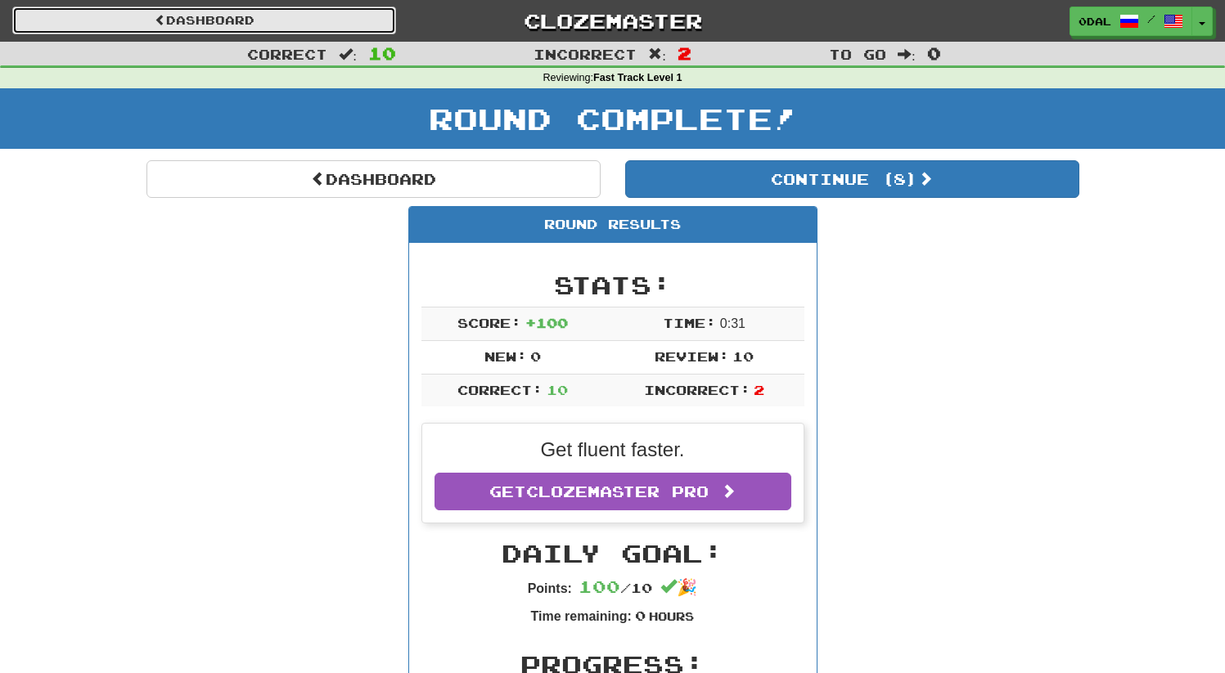
click at [253, 29] on link "Dashboard" at bounding box center [204, 21] width 384 height 28
